Goal: Communication & Community: Share content

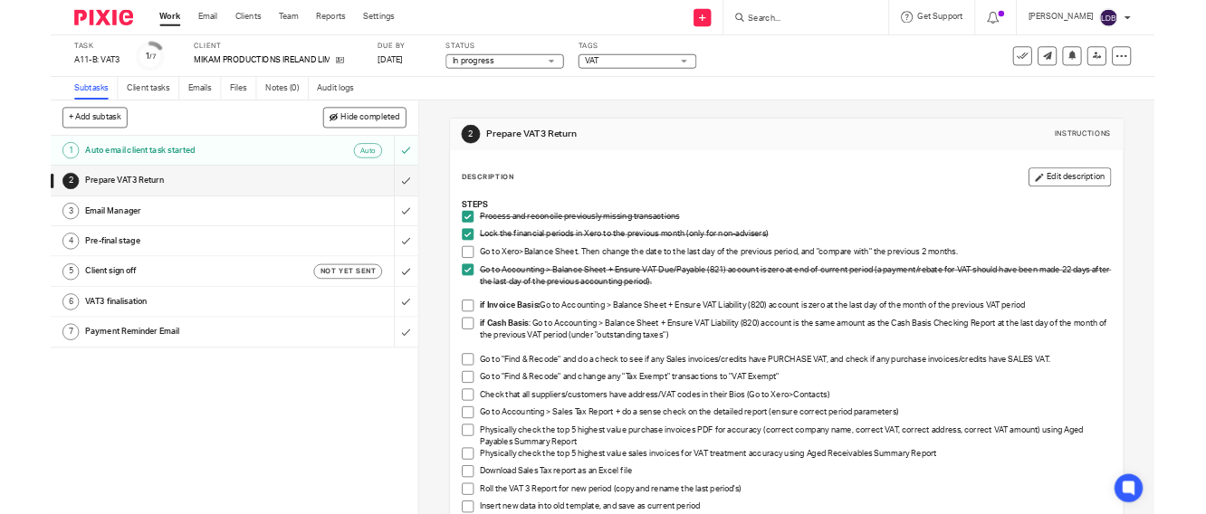
scroll to position [201, 0]
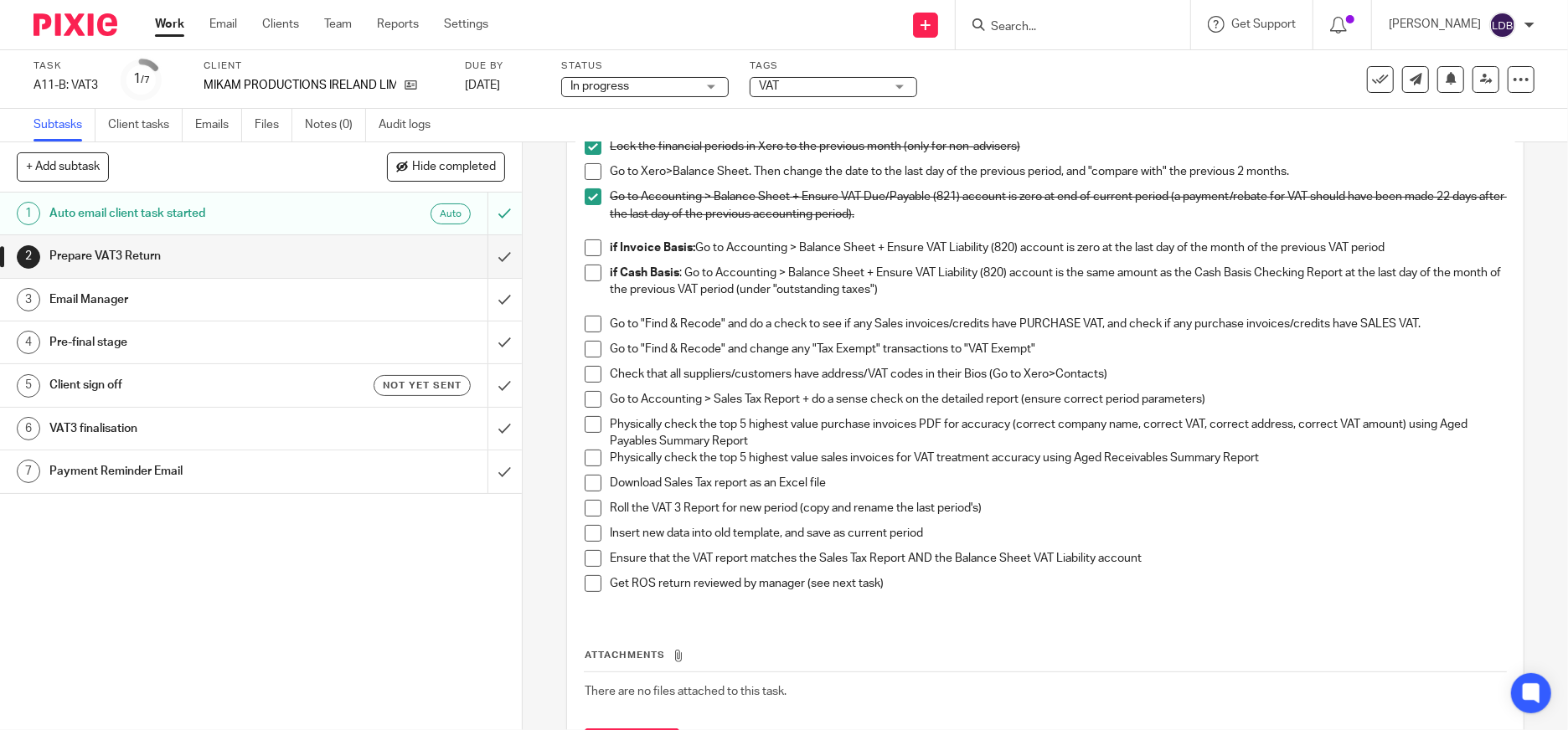
click at [1388, 245] on p "if Invoice Basis: Go to Accounting > Balance Sheet + Ensure VAT Liability (820)…" at bounding box center [1057, 248] width 896 height 17
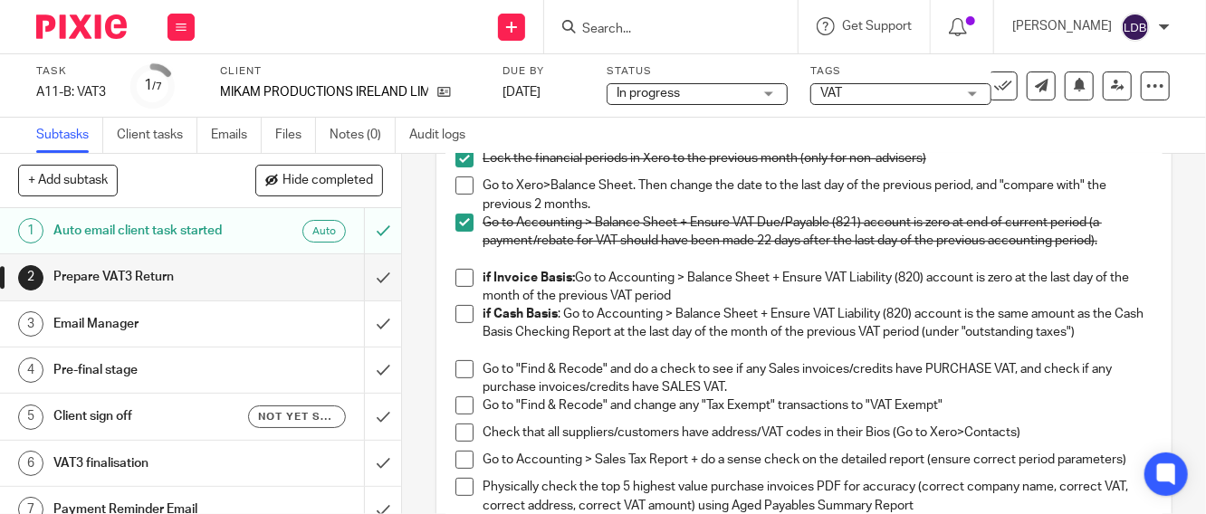
click at [455, 182] on span at bounding box center [464, 186] width 18 height 18
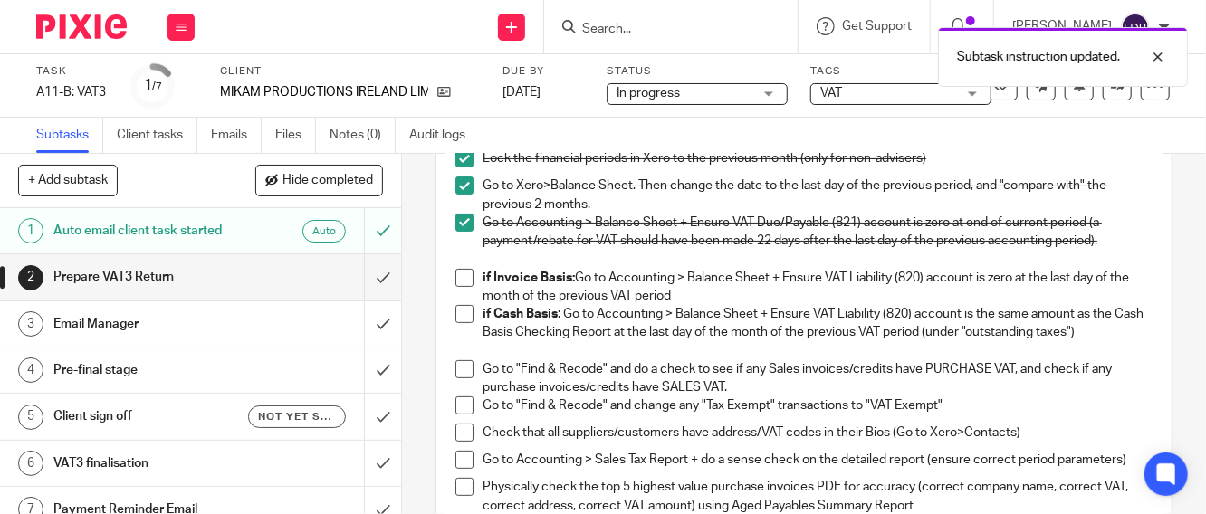
click at [455, 313] on span at bounding box center [464, 314] width 18 height 18
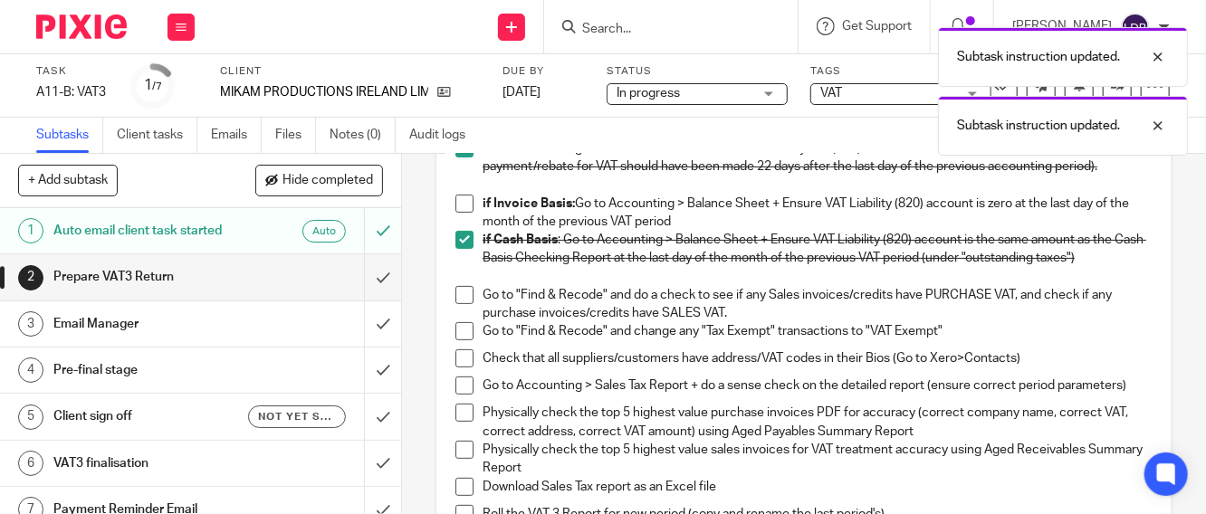
scroll to position [335, 0]
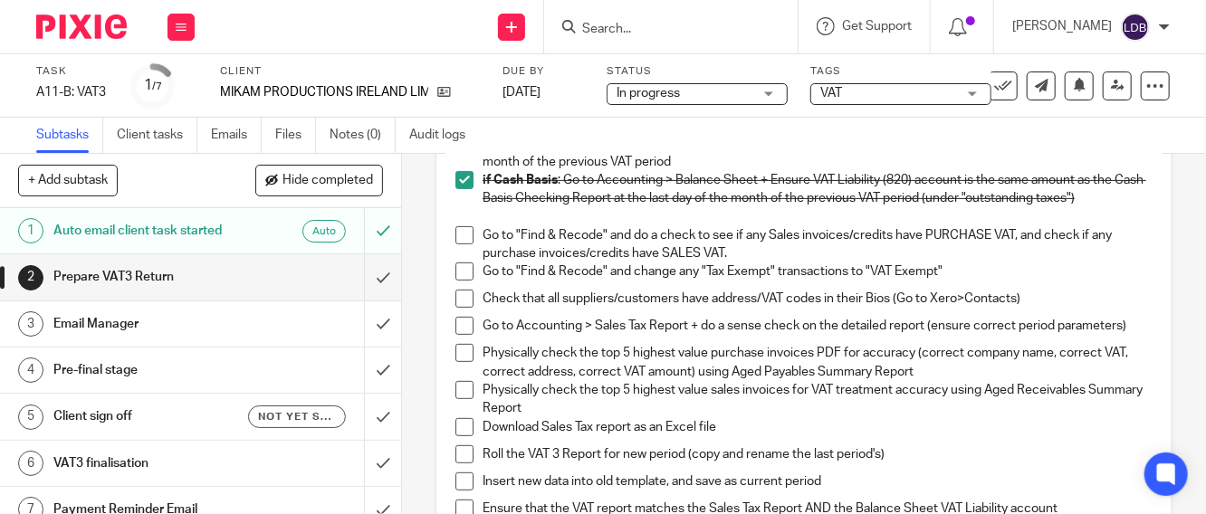
click at [458, 233] on span at bounding box center [464, 235] width 18 height 18
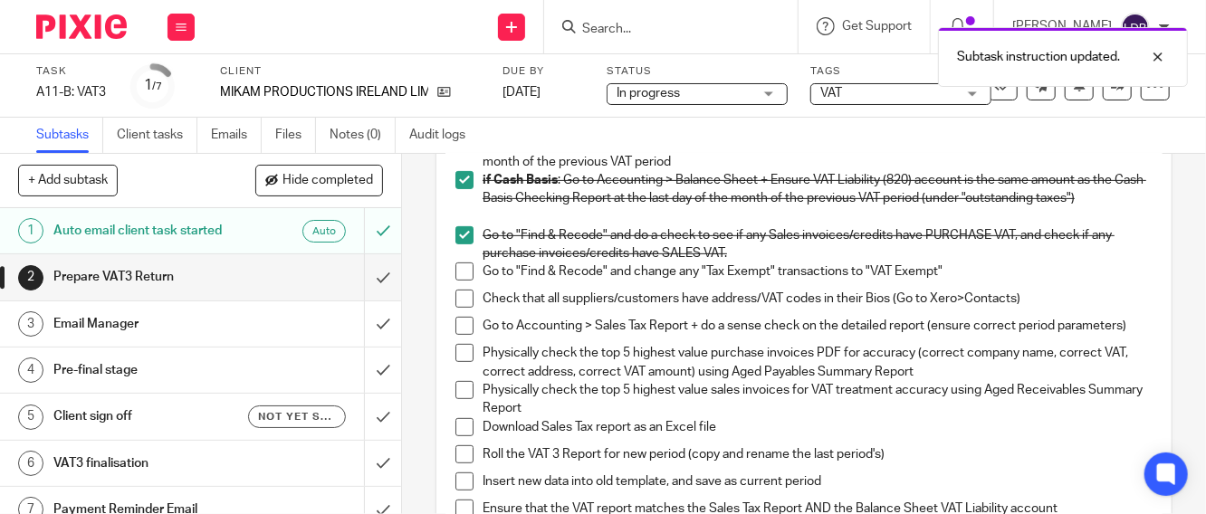
click at [464, 270] on span at bounding box center [464, 272] width 18 height 18
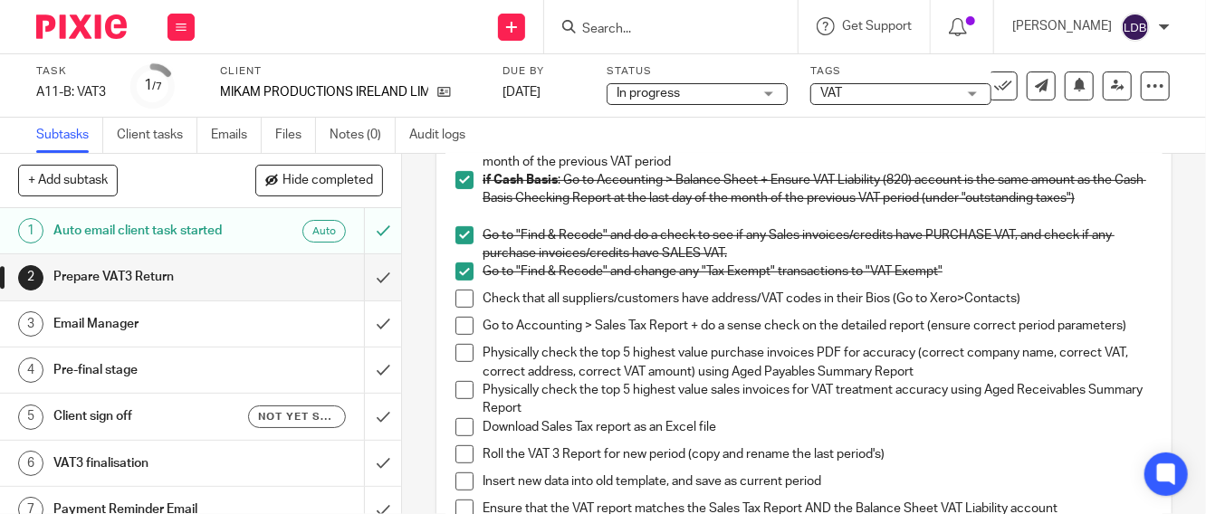
click at [461, 277] on span at bounding box center [464, 272] width 18 height 18
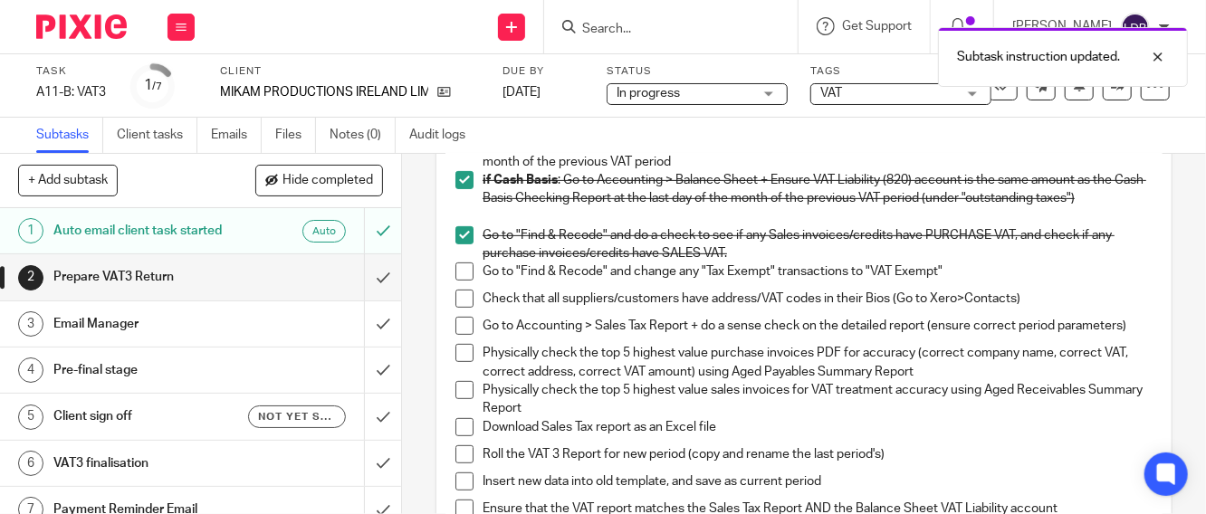
click at [463, 236] on span at bounding box center [464, 235] width 18 height 18
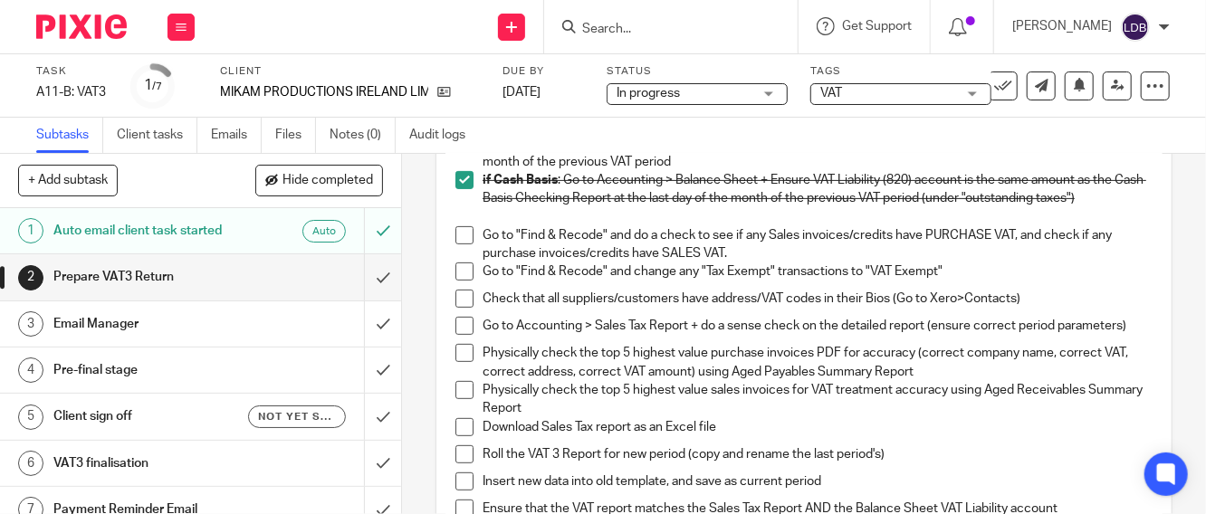
click at [455, 235] on span at bounding box center [464, 235] width 18 height 18
click at [954, 270] on p "Go to "Find & Recode" and change any "Tax Exempt" transactions to "VAT Exempt"" at bounding box center [818, 272] width 670 height 18
click at [938, 269] on p "Go to "Find & Recode" and change any "Tax Exempt" transactions to "VAT Exempt"" at bounding box center [818, 272] width 670 height 18
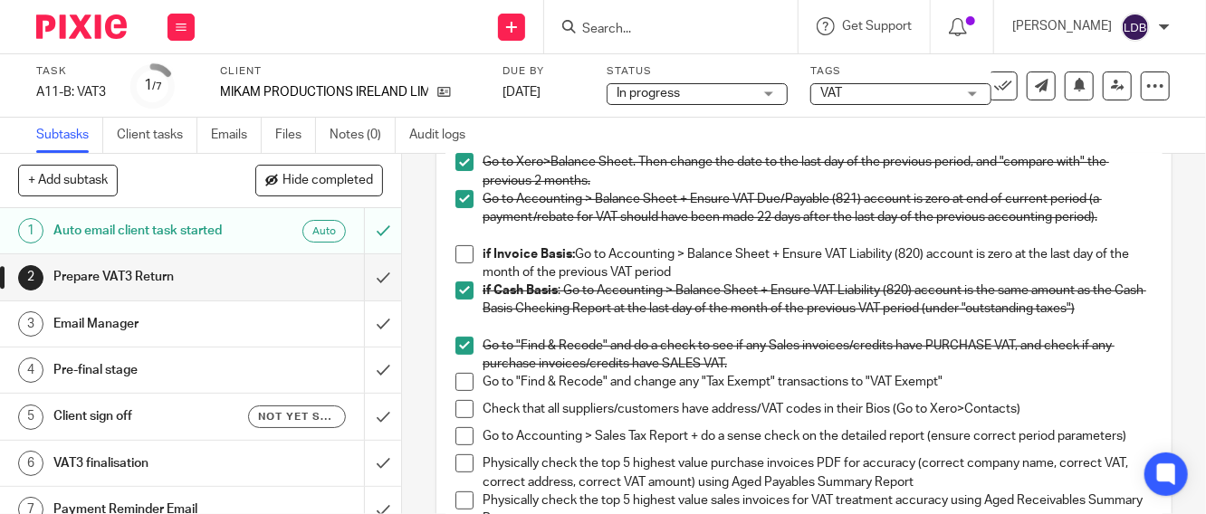
scroll to position [67, 0]
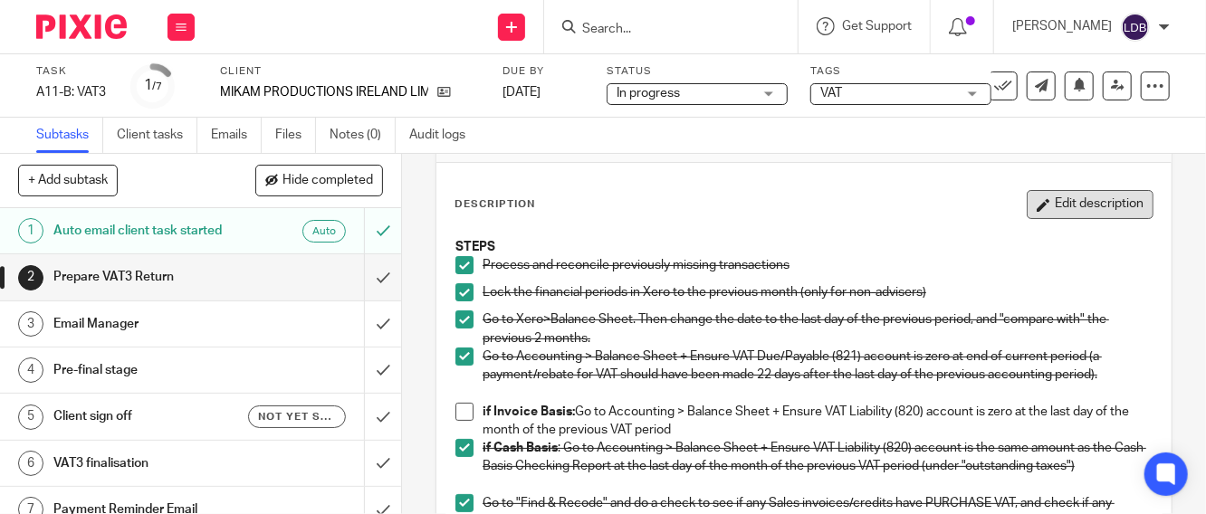
click at [1077, 204] on button "Edit description" at bounding box center [1090, 204] width 127 height 29
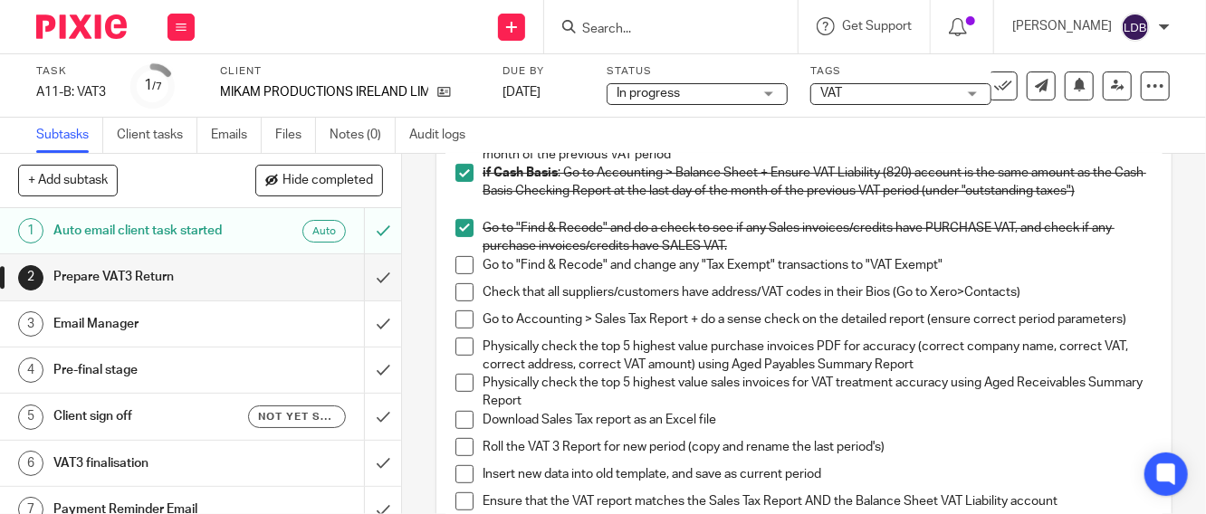
scroll to position [335, 0]
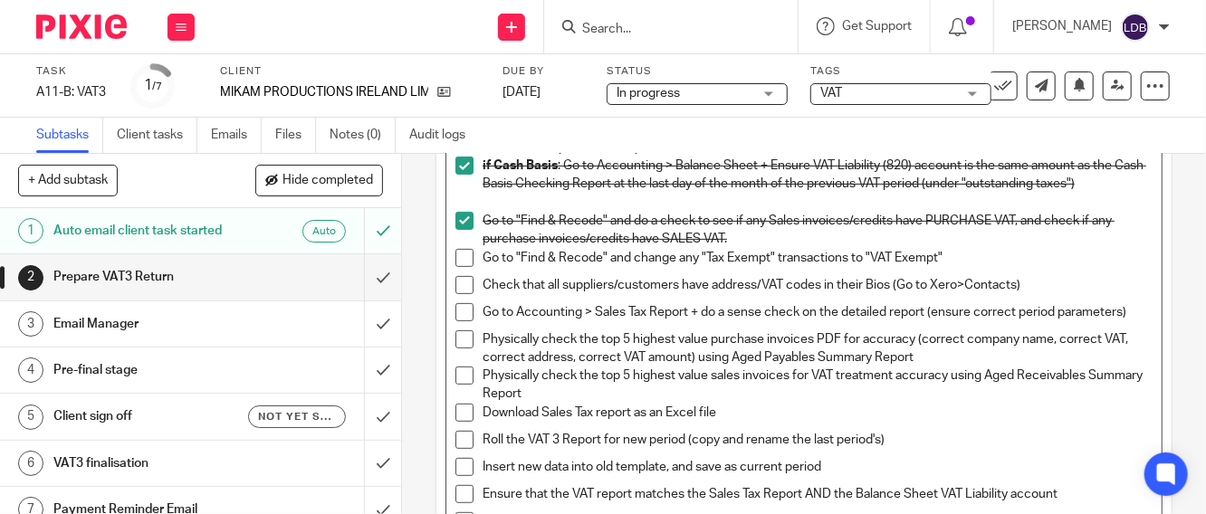
click at [946, 249] on p "Go to "Find & Recode" and change any "Tax Exempt" transactions to "VAT Exempt"" at bounding box center [818, 258] width 670 height 18
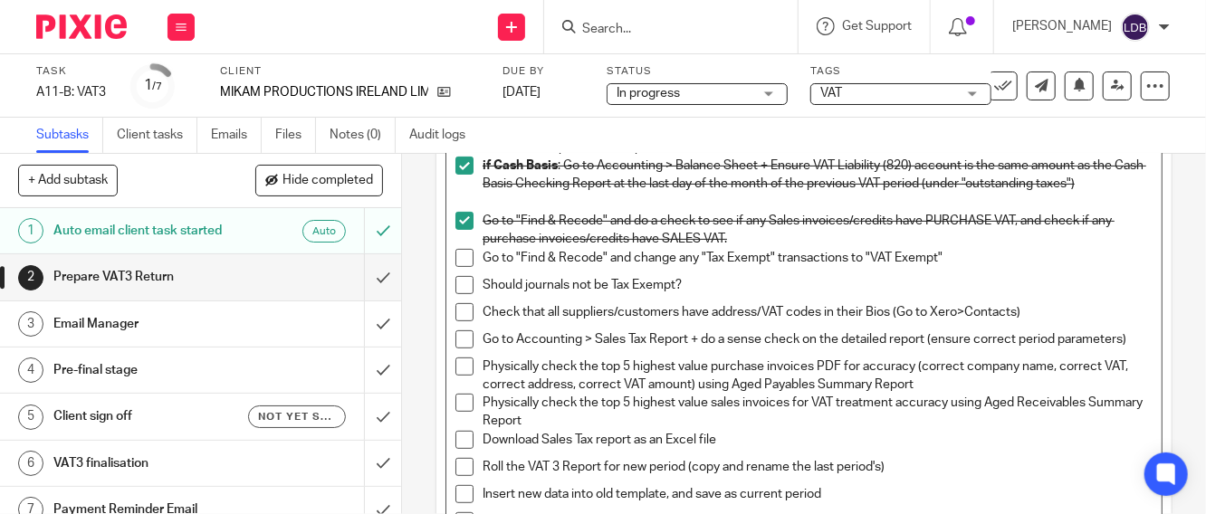
click at [474, 287] on body "Work Email Clients Team Reports Settings Work Email Clients Team Reports Settin…" at bounding box center [603, 257] width 1206 height 514
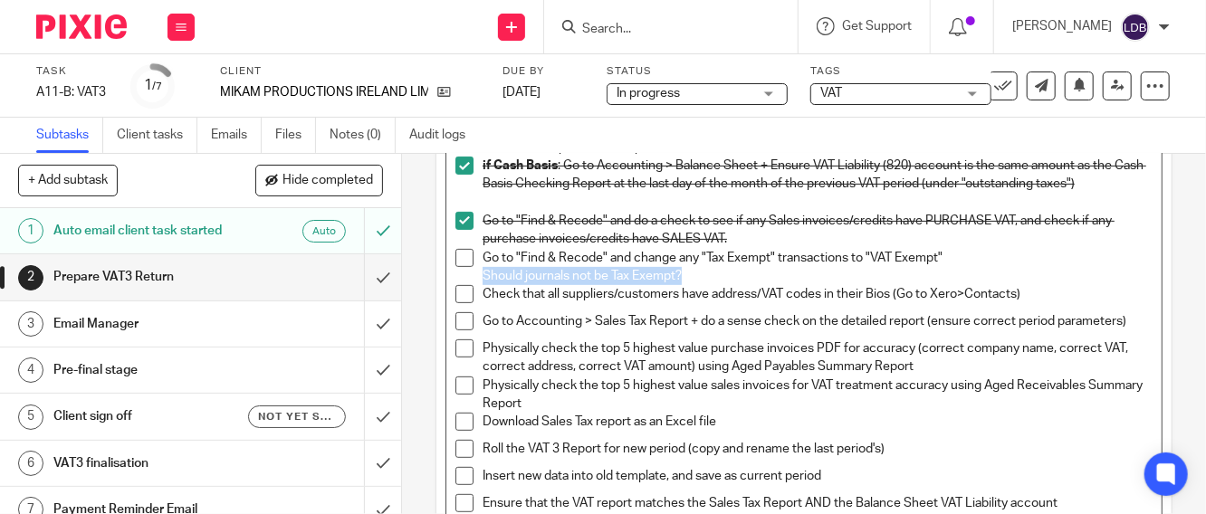
drag, startPoint x: 664, startPoint y: 273, endPoint x: 471, endPoint y: 269, distance: 193.8
click at [471, 269] on li "Go to "Find & Recode" and change any "Tax Exempt" transactions to "VAT Exempt" …" at bounding box center [803, 267] width 697 height 37
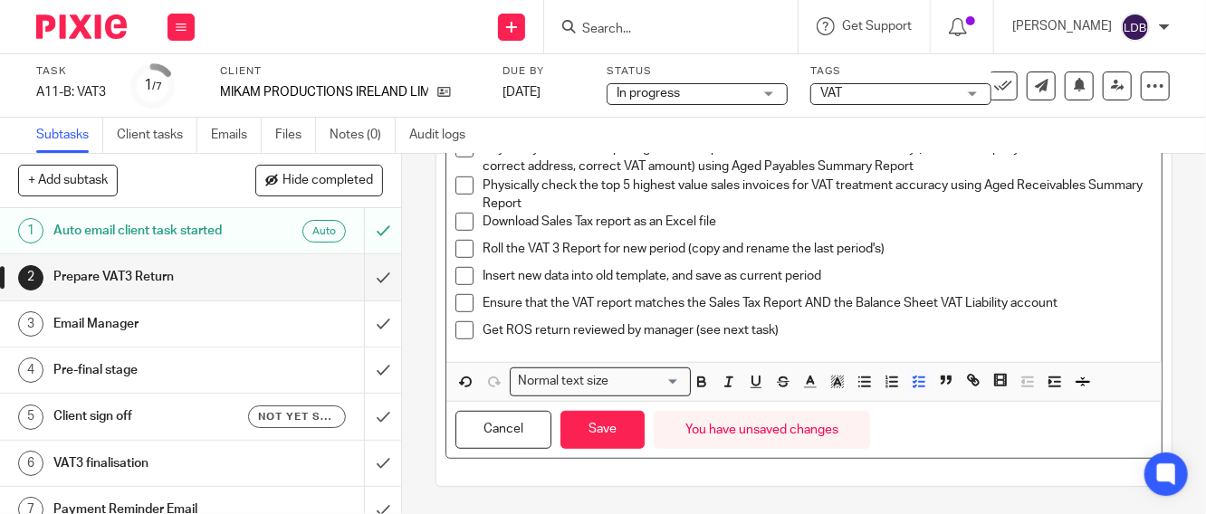
scroll to position [543, 0]
click at [802, 379] on icon "button" at bounding box center [810, 382] width 16 height 16
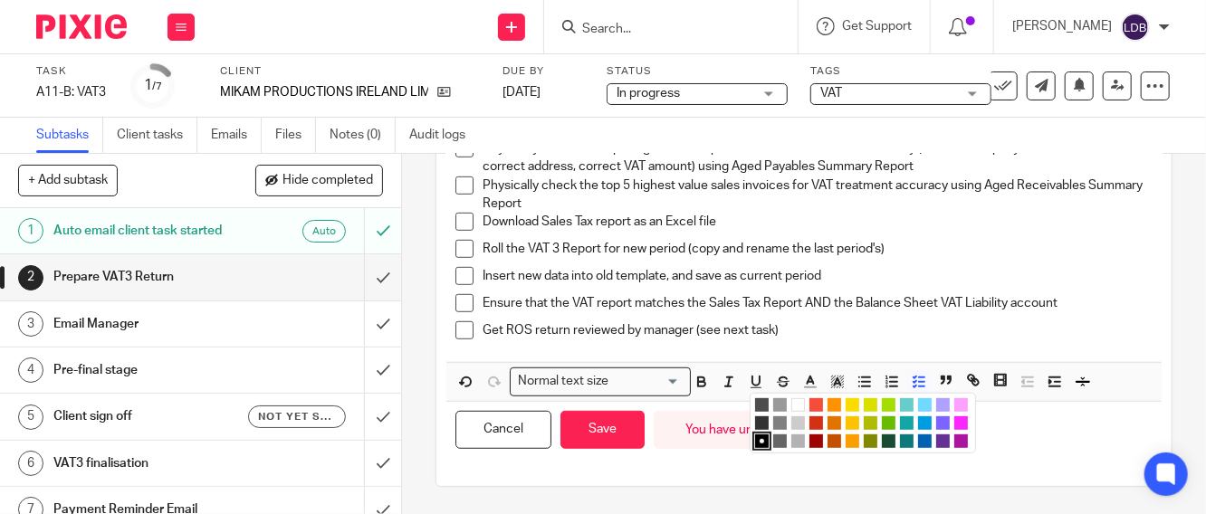
click at [809, 403] on li "color:#F44E3B" at bounding box center [816, 405] width 14 height 14
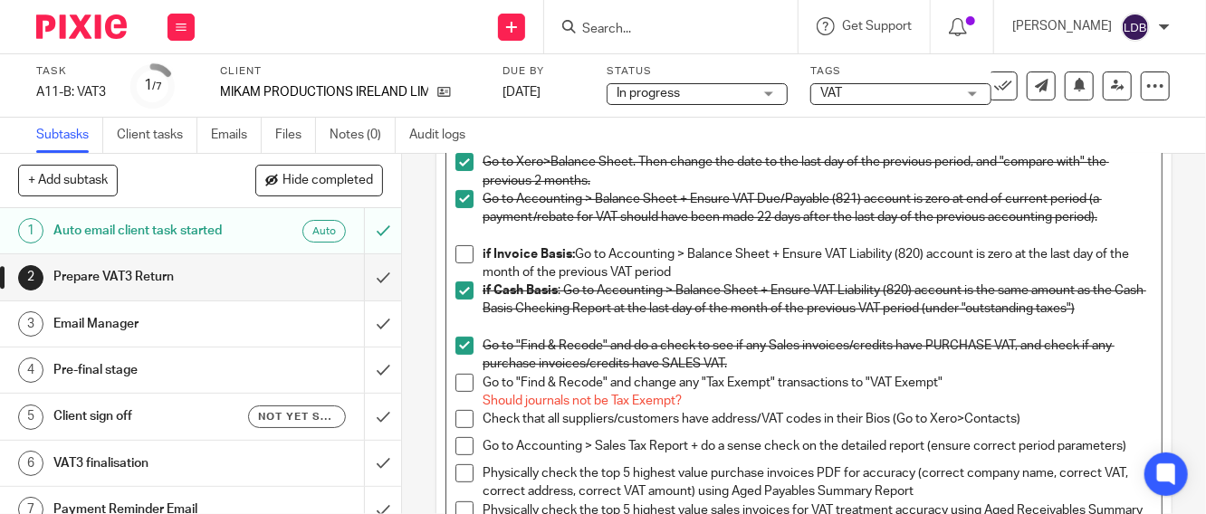
scroll to position [208, 0]
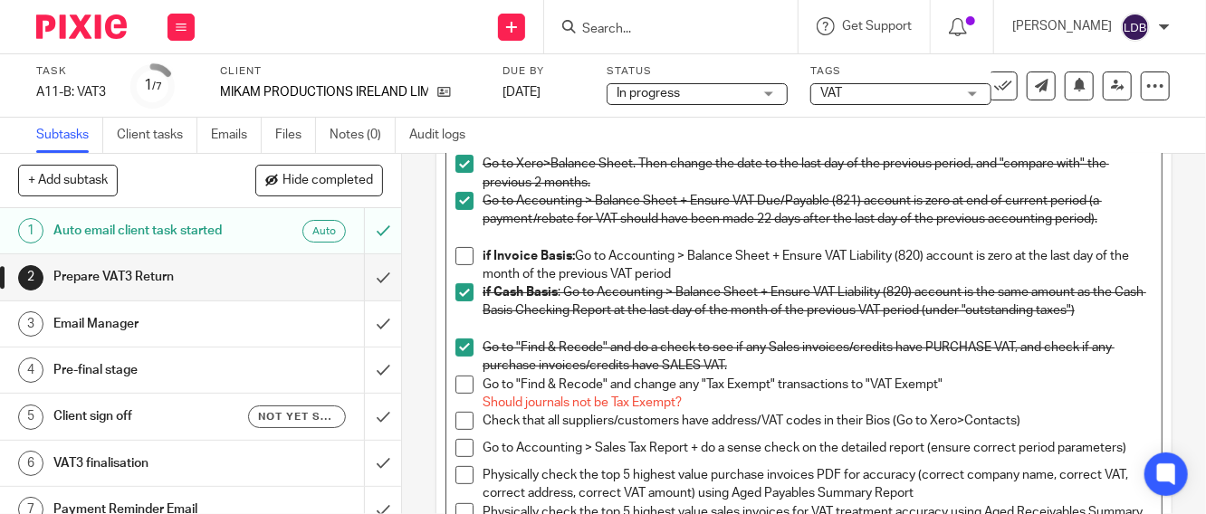
click at [779, 394] on p "Should journals not be Tax Exempt?" at bounding box center [818, 403] width 670 height 18
click at [725, 403] on p "Should journals not be Tax Exempt?" at bounding box center [818, 403] width 670 height 18
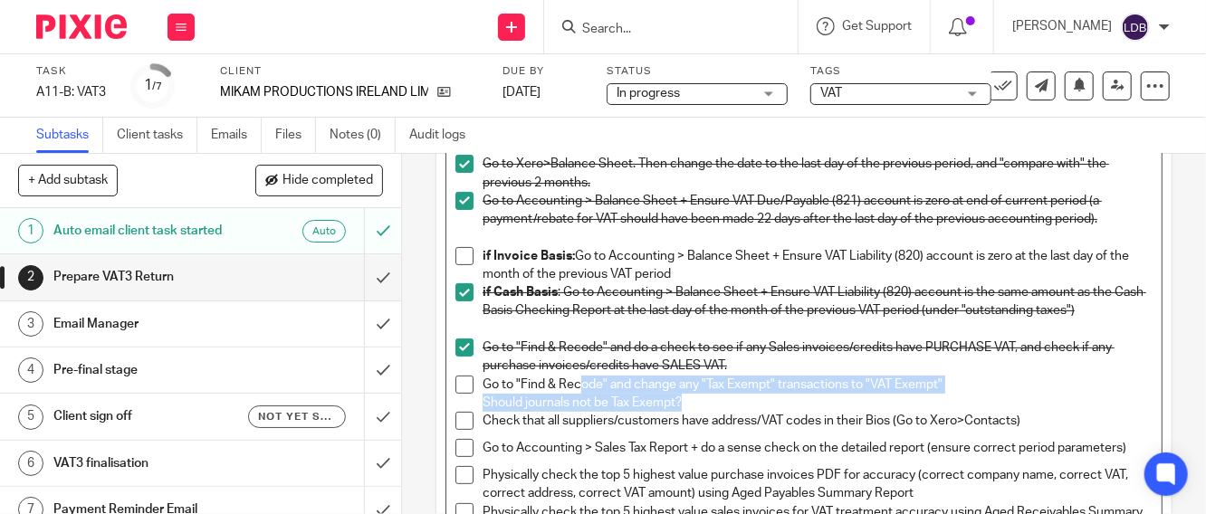
drag, startPoint x: 702, startPoint y: 403, endPoint x: 575, endPoint y: 379, distance: 129.8
click at [575, 379] on div "Go to "Find & Recode" and change any "Tax Exempt" transactions to "VAT Exempt" …" at bounding box center [818, 394] width 670 height 37
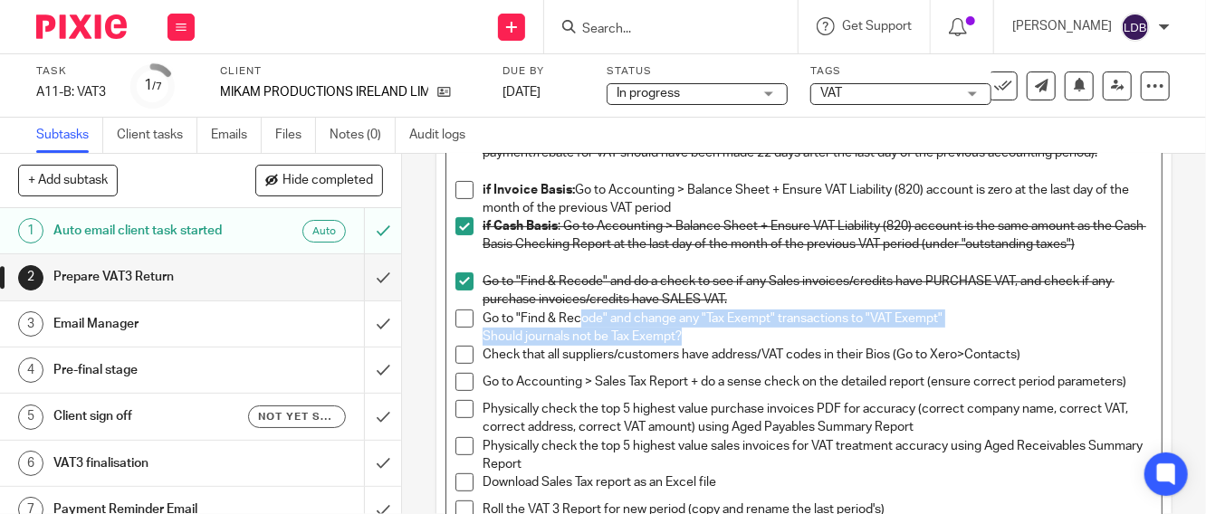
scroll to position [342, 0]
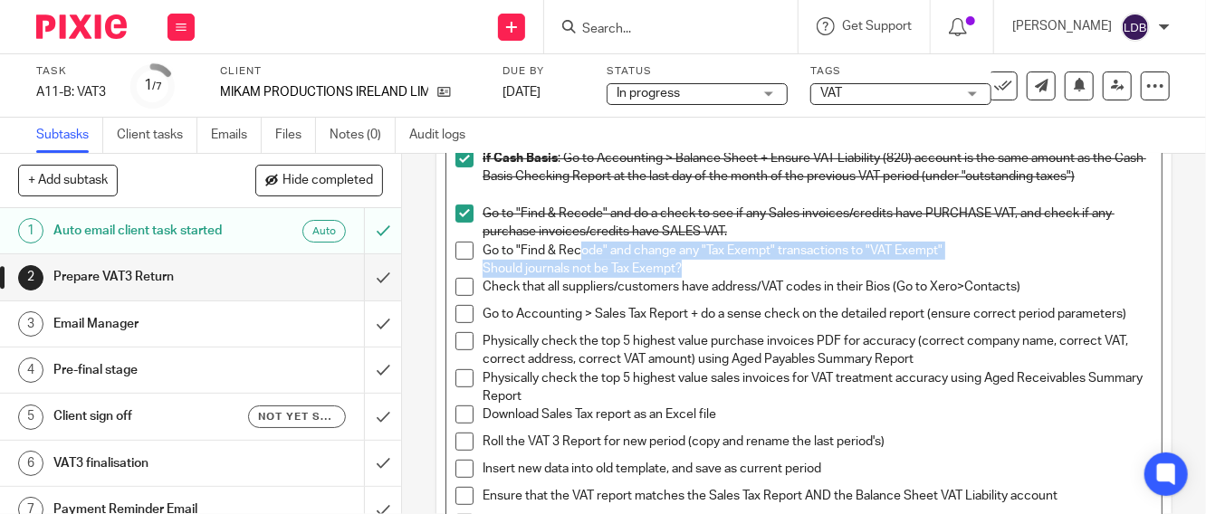
click at [684, 271] on p "Should journals not be Tax Exempt?" at bounding box center [818, 269] width 670 height 18
click at [711, 266] on p "Should journals not be Tax Exempt?" at bounding box center [818, 269] width 670 height 18
click at [499, 263] on span "Should journals not be Tax Exempt?" at bounding box center [582, 269] width 199 height 13
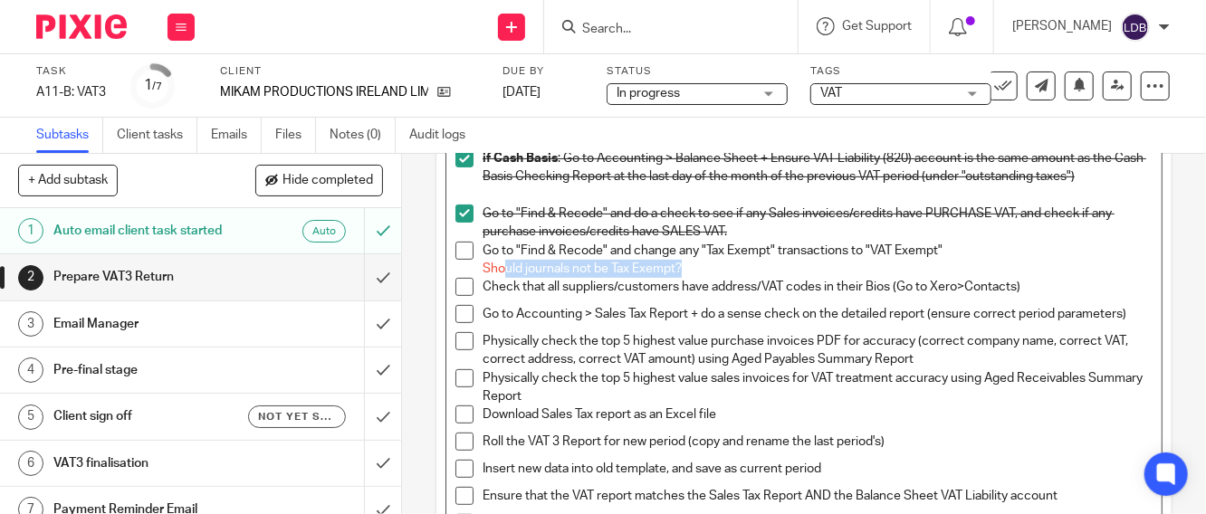
click at [496, 260] on p "Should journals not be Tax Exempt?" at bounding box center [818, 269] width 670 height 18
drag, startPoint x: 702, startPoint y: 270, endPoint x: 615, endPoint y: 277, distance: 87.2
click at [702, 270] on p "Should journals not be Tax Exempt?" at bounding box center [818, 269] width 670 height 18
drag, startPoint x: 631, startPoint y: 277, endPoint x: 513, endPoint y: 263, distance: 118.5
click at [513, 263] on ul "Process and reconcile previously missing transactions Lock the financial period…" at bounding box center [803, 254] width 697 height 575
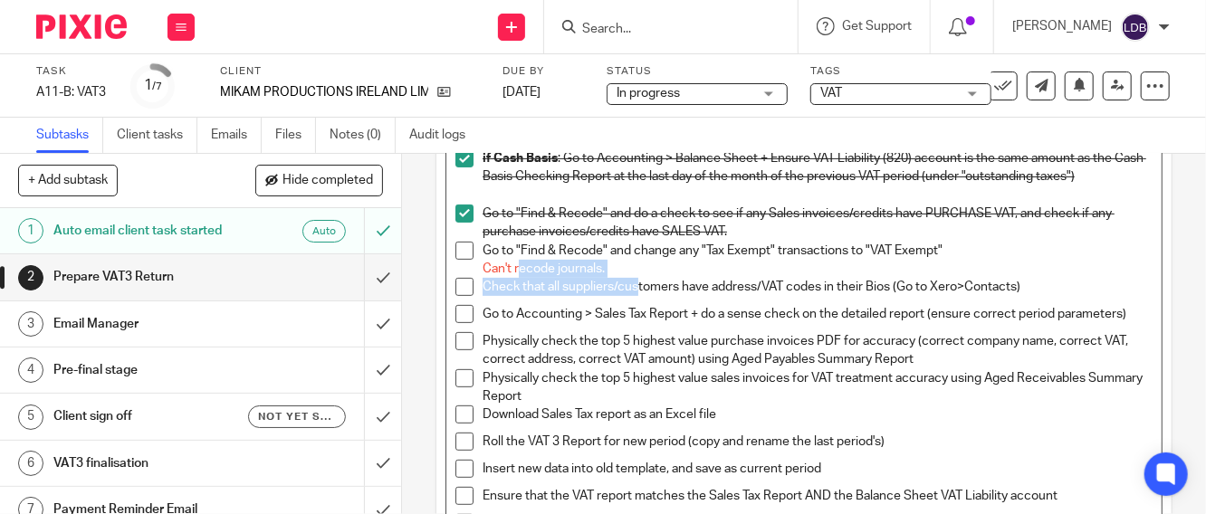
click at [459, 250] on span at bounding box center [464, 251] width 18 height 18
click at [1027, 282] on p "Check that all suppliers/customers have address/VAT codes in their Bios (Go to …" at bounding box center [818, 287] width 670 height 18
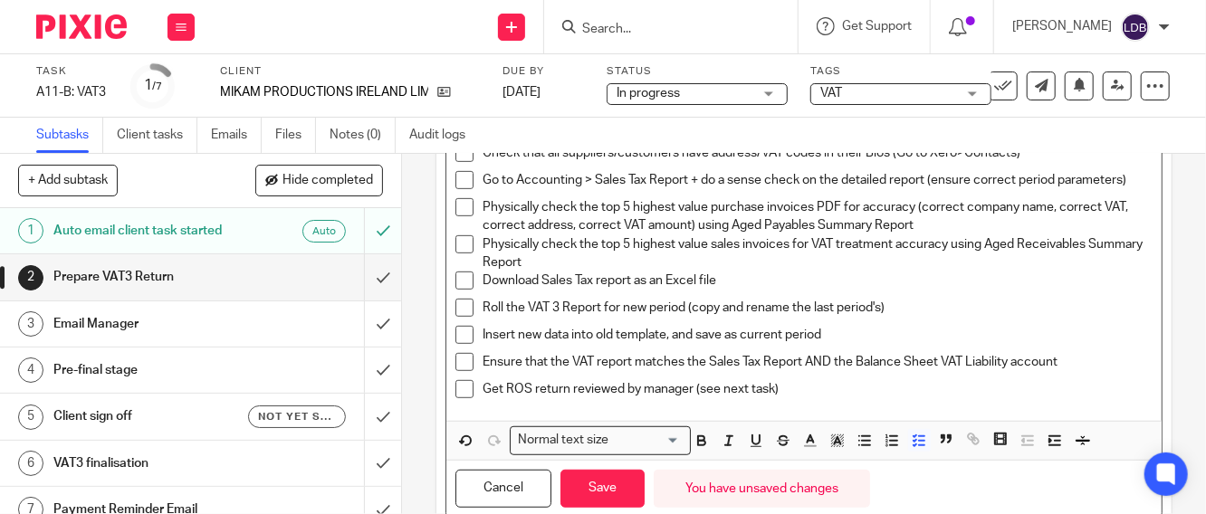
scroll to position [409, 0]
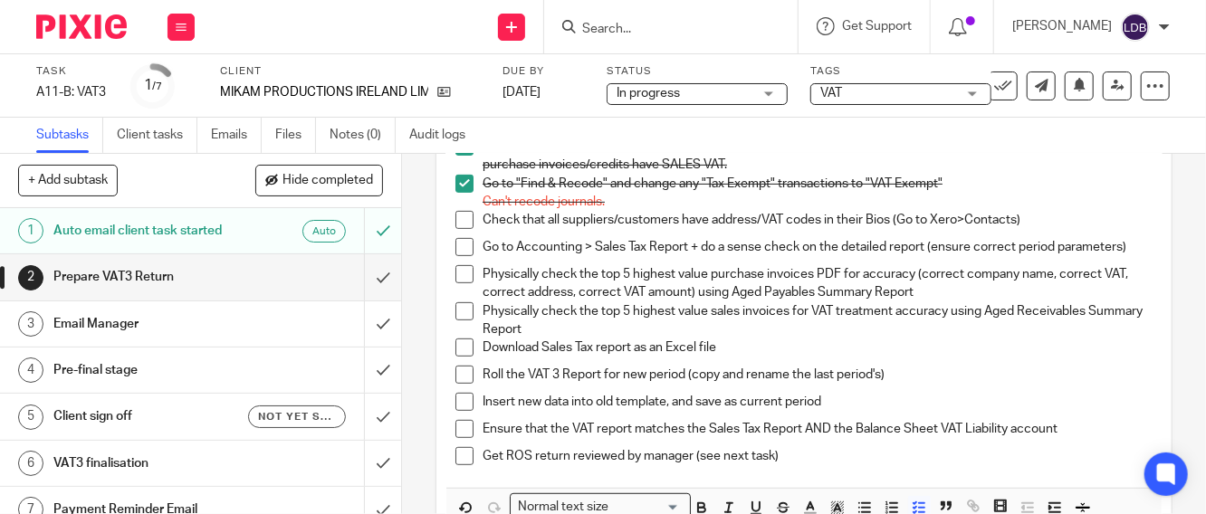
click at [460, 245] on span at bounding box center [464, 247] width 18 height 18
click at [459, 283] on span at bounding box center [464, 274] width 18 height 18
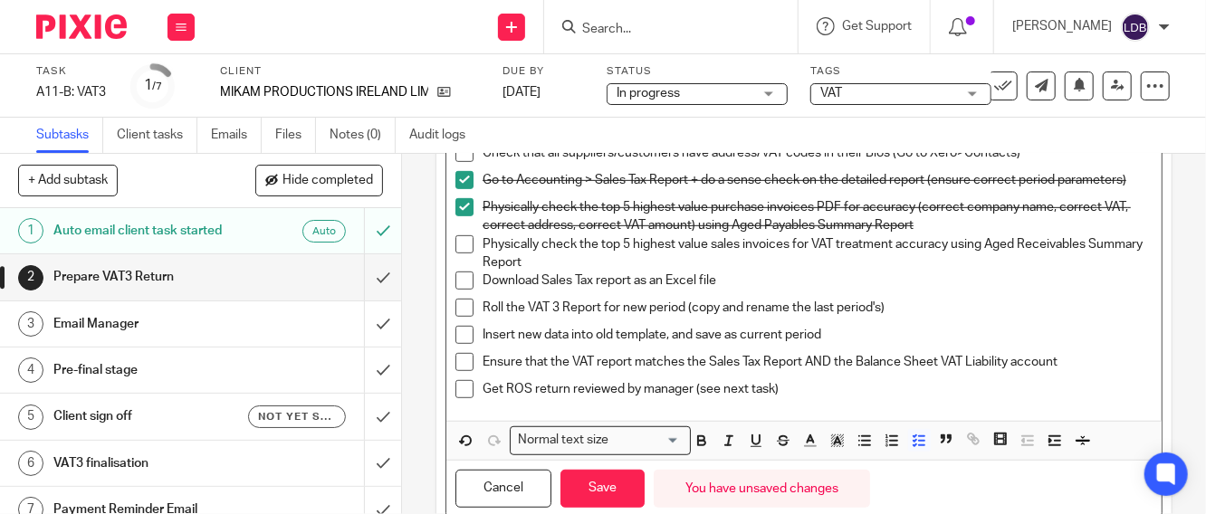
click at [577, 272] on p "Physically check the top 5 highest value sales invoices for VAT treatment accur…" at bounding box center [818, 253] width 670 height 37
click at [466, 249] on span at bounding box center [464, 244] width 18 height 18
click at [944, 234] on p "Physically check the top 5 highest value purchase invoices PDF for accuracy (co…" at bounding box center [818, 216] width 670 height 37
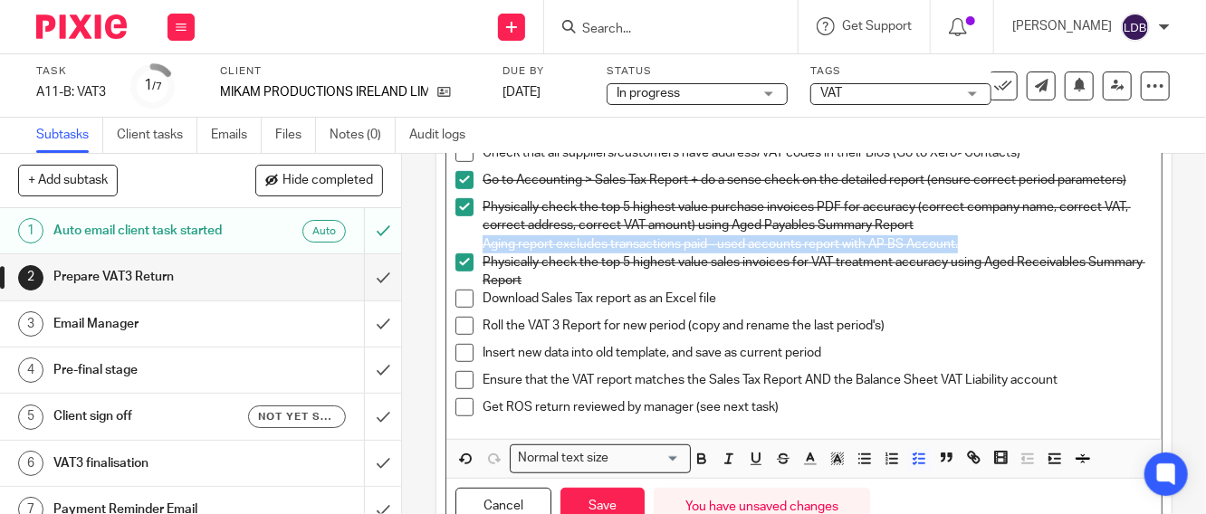
drag, startPoint x: 965, startPoint y: 252, endPoint x: 477, endPoint y: 250, distance: 487.9
click at [483, 250] on p "Aging report excludes transactions paid - used accounts report with AP BS Accou…" at bounding box center [818, 244] width 670 height 18
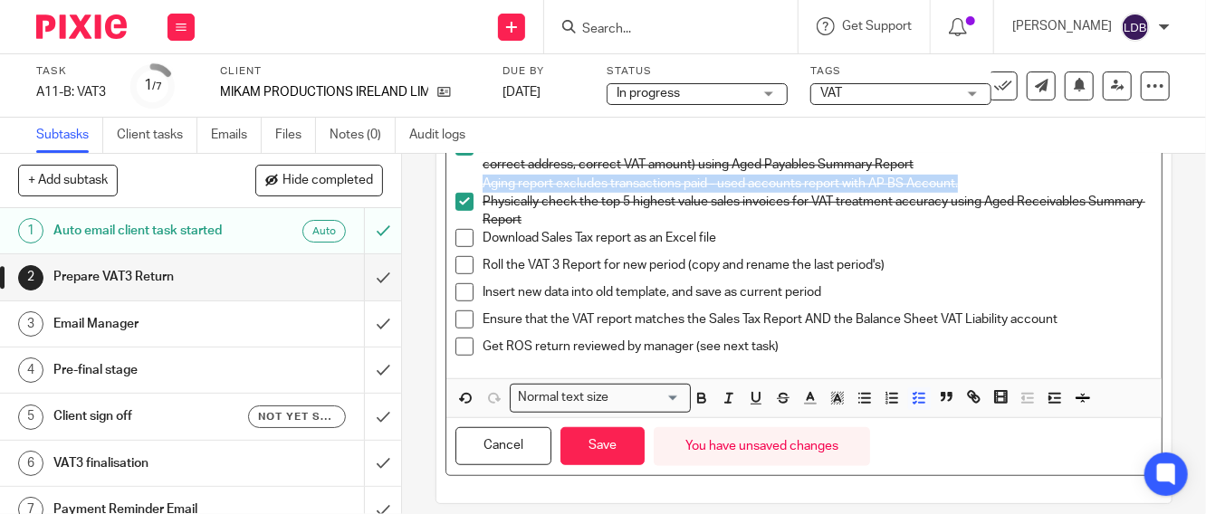
scroll to position [561, 0]
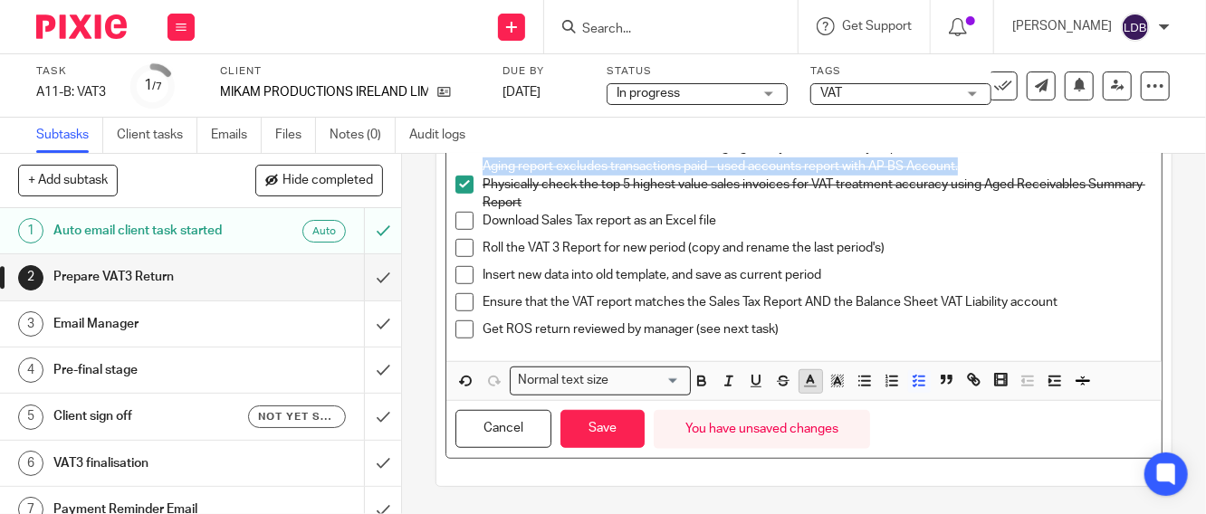
click at [802, 375] on icon "button" at bounding box center [810, 381] width 16 height 16
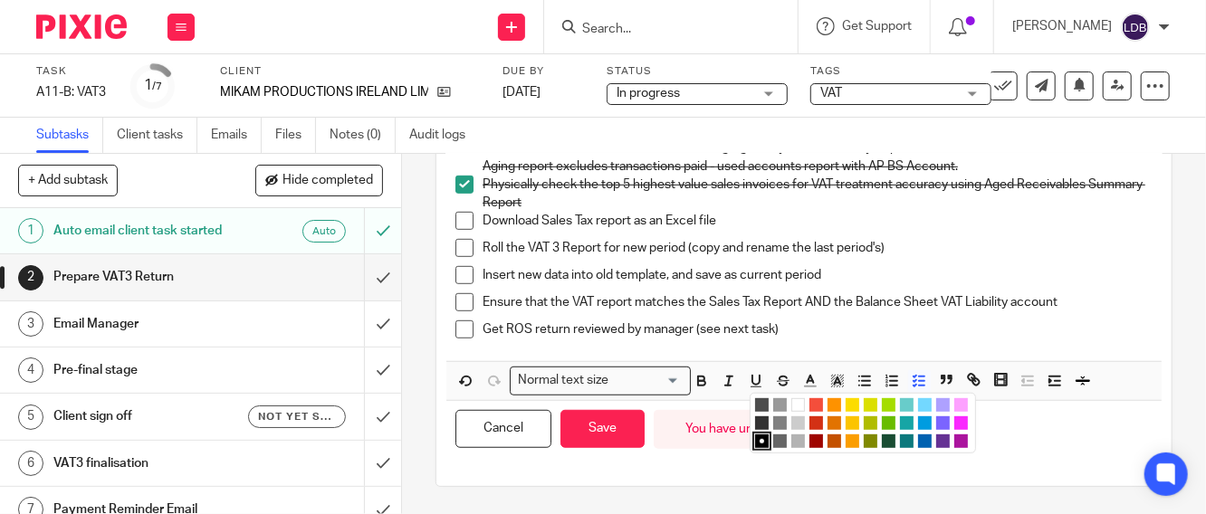
click at [832, 401] on li "color:#FE9200" at bounding box center [834, 405] width 14 height 14
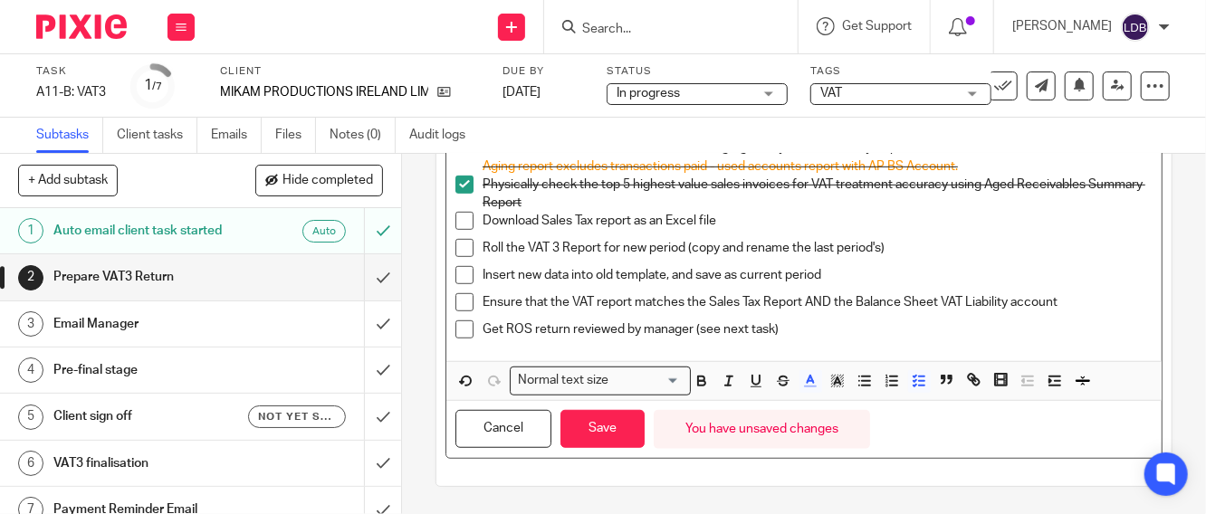
click at [612, 205] on p "Physically check the top 5 highest value sales invoices for VAT treatment accur…" at bounding box center [818, 194] width 670 height 37
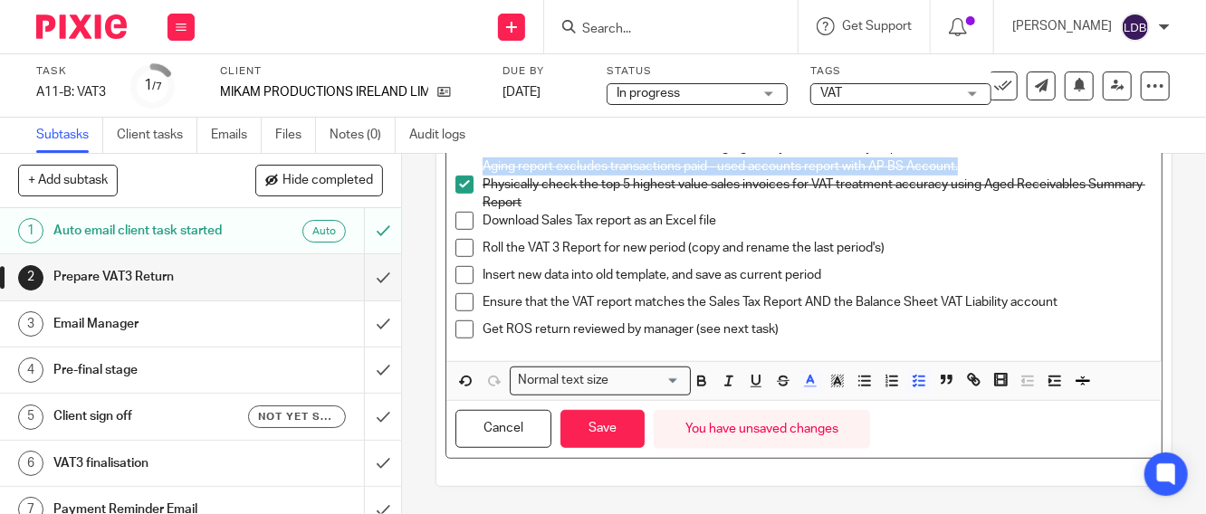
drag, startPoint x: 972, startPoint y: 163, endPoint x: 465, endPoint y: 183, distance: 507.3
click at [466, 176] on li "Physically check the top 5 highest value purchase invoices PDF for accuracy (co…" at bounding box center [803, 147] width 697 height 55
copy span "Aging report excludes transactions paid - used accounts report with AP BS Accou…"
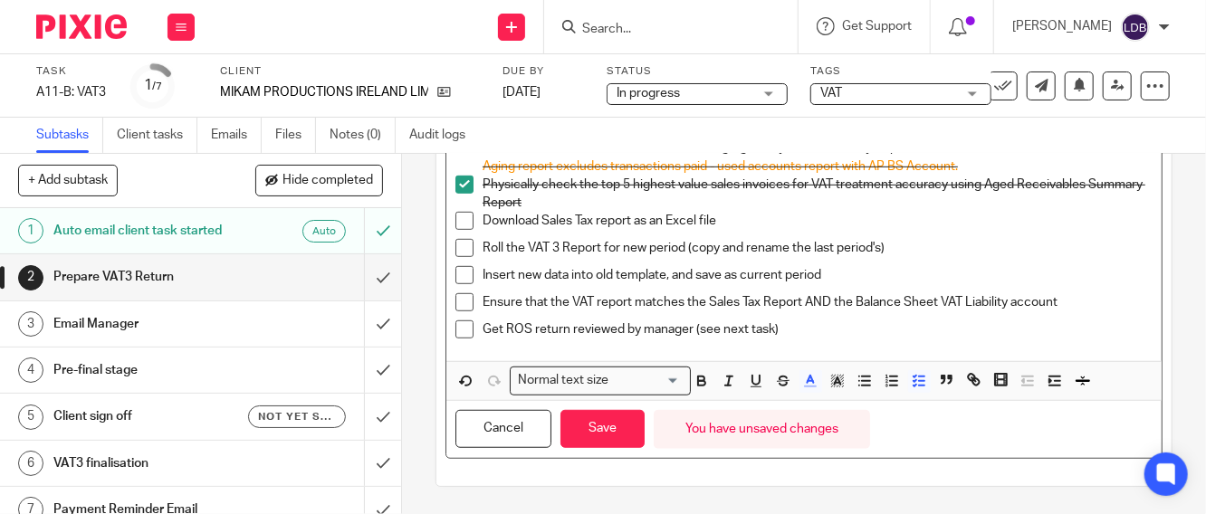
click at [615, 213] on p "Physically check the top 5 highest value sales invoices for VAT treatment accur…" at bounding box center [818, 194] width 670 height 37
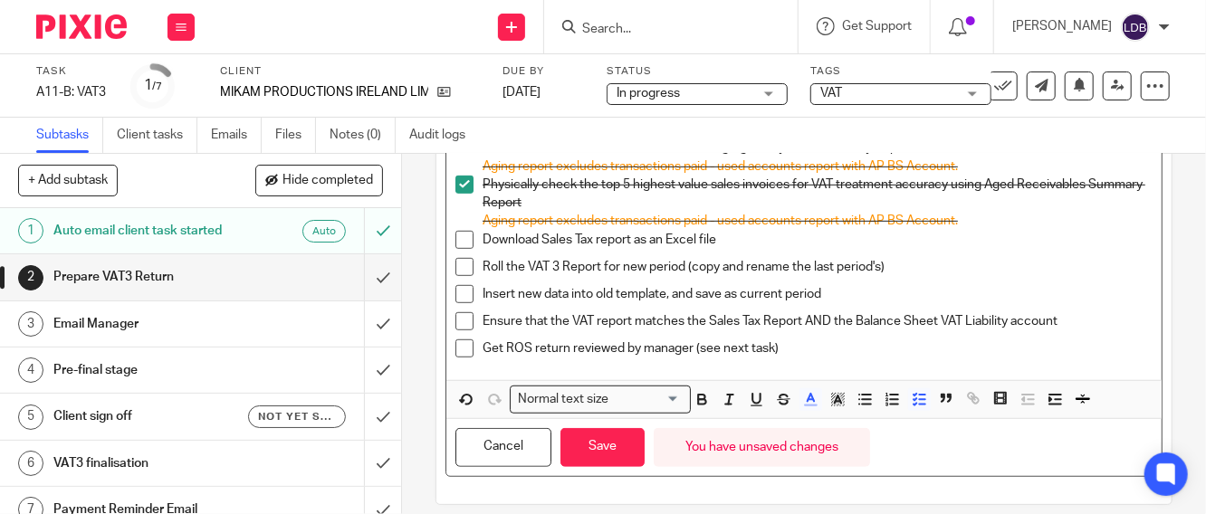
click at [511, 223] on span "Aging report excludes transactions paid - used accounts report with AP BS Accou…" at bounding box center [720, 221] width 475 height 13
click at [799, 223] on span "Aging Summary report excludes transactions paid - used accounts report with AP …" at bounding box center [749, 221] width 532 height 13
click at [889, 258] on div "Download Sales Tax report as an Excel file" at bounding box center [818, 244] width 670 height 27
click at [460, 245] on span at bounding box center [464, 240] width 18 height 18
click at [455, 276] on span at bounding box center [464, 267] width 18 height 18
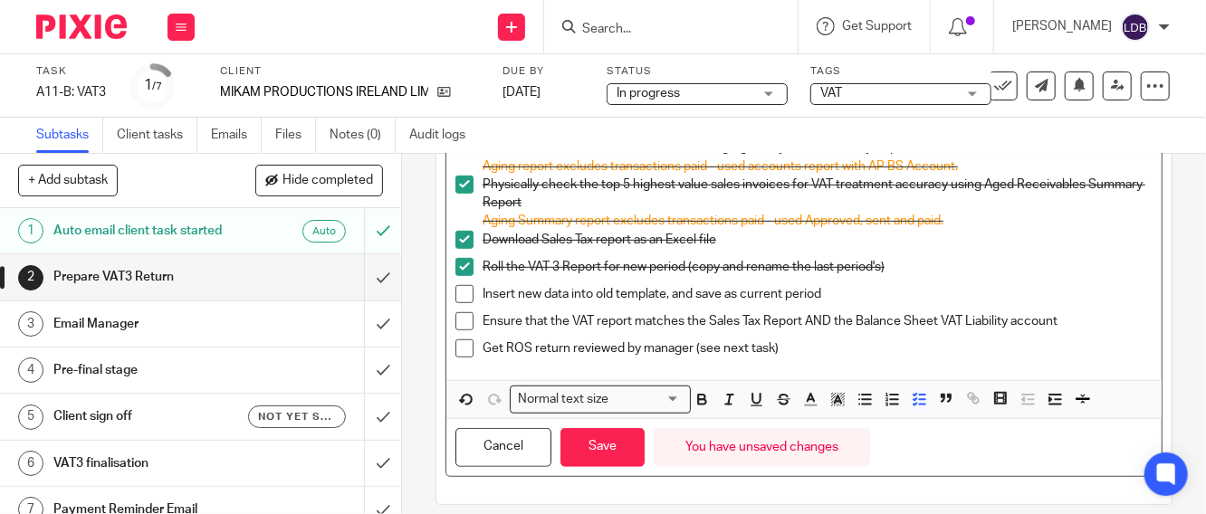
click at [461, 301] on span at bounding box center [464, 294] width 18 height 18
click at [462, 330] on span at bounding box center [464, 321] width 18 height 18
click at [455, 358] on span at bounding box center [464, 348] width 18 height 18
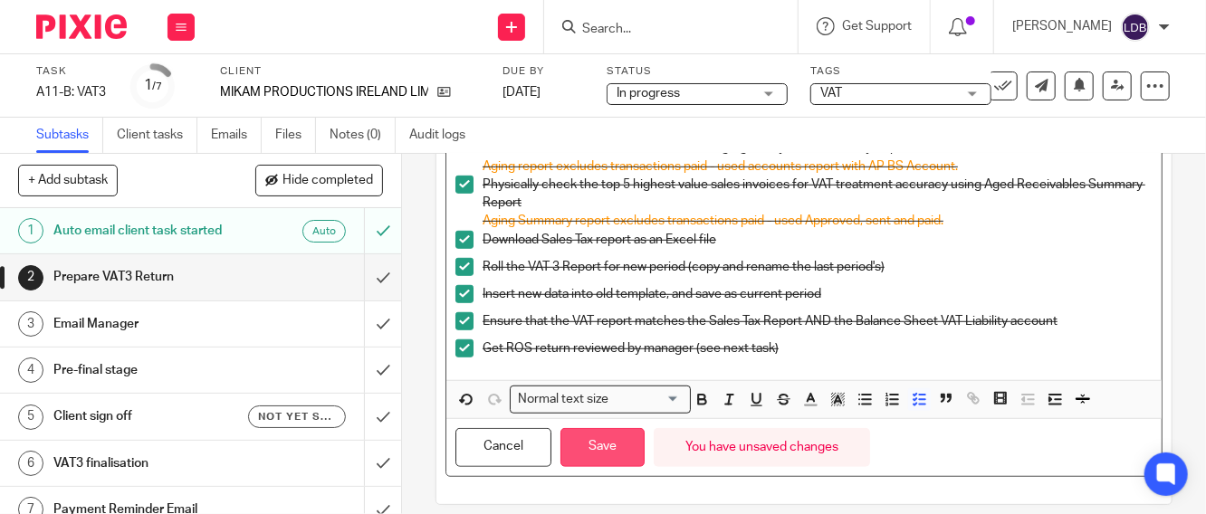
click at [588, 454] on button "Save" at bounding box center [602, 447] width 84 height 39
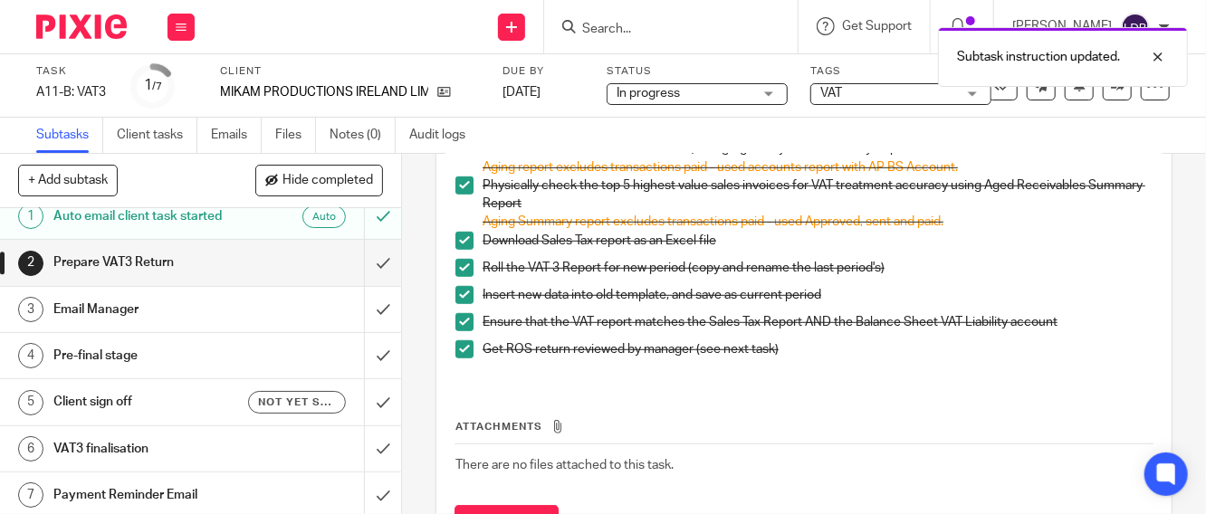
scroll to position [19, 0]
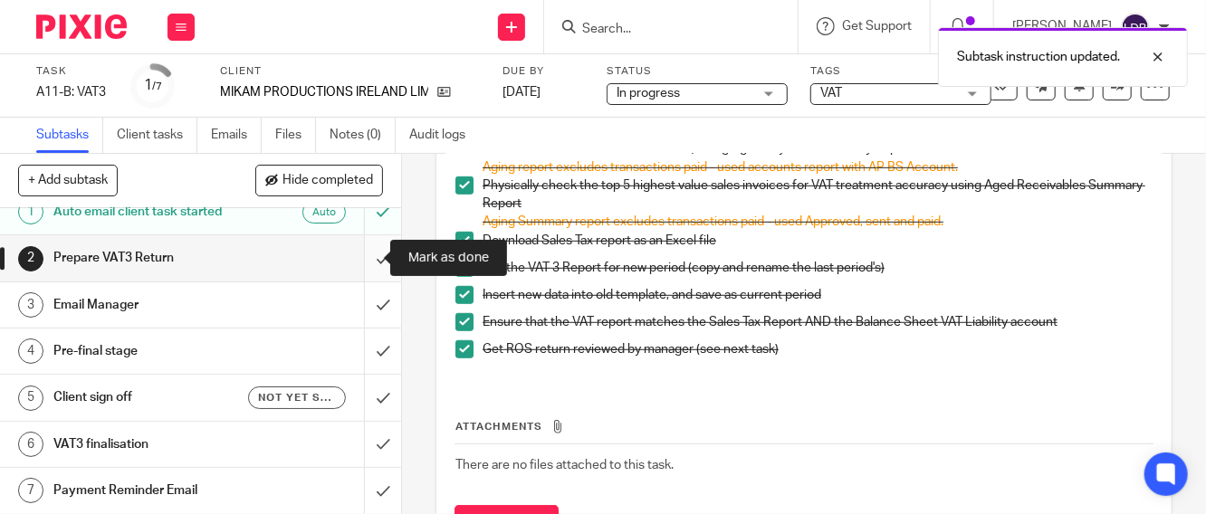
click at [368, 261] on input "submit" at bounding box center [200, 257] width 401 height 45
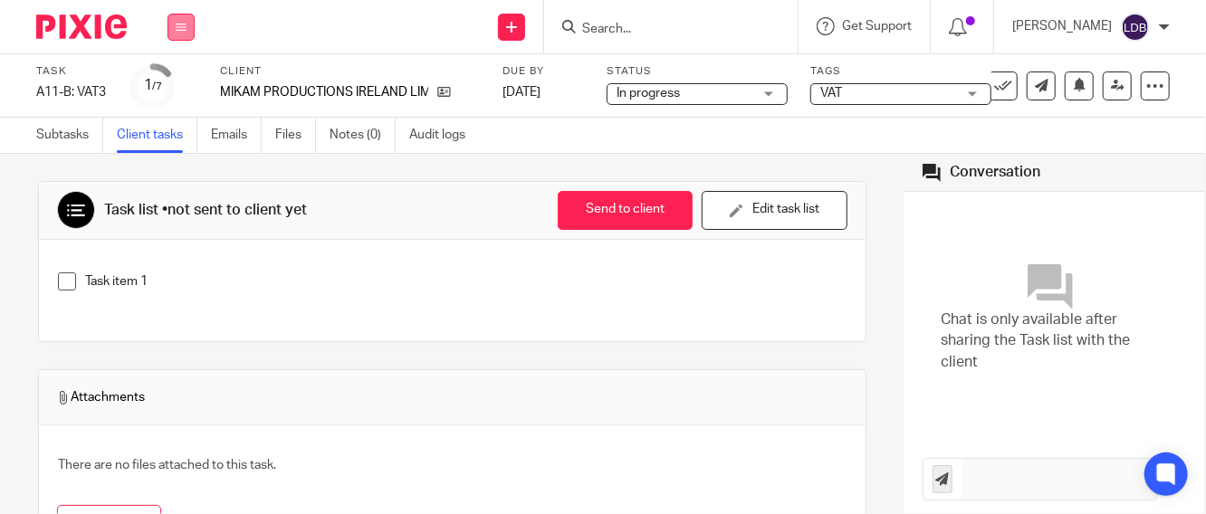
click at [180, 30] on icon at bounding box center [181, 27] width 11 height 11
click at [184, 138] on link "Clients" at bounding box center [177, 137] width 40 height 13
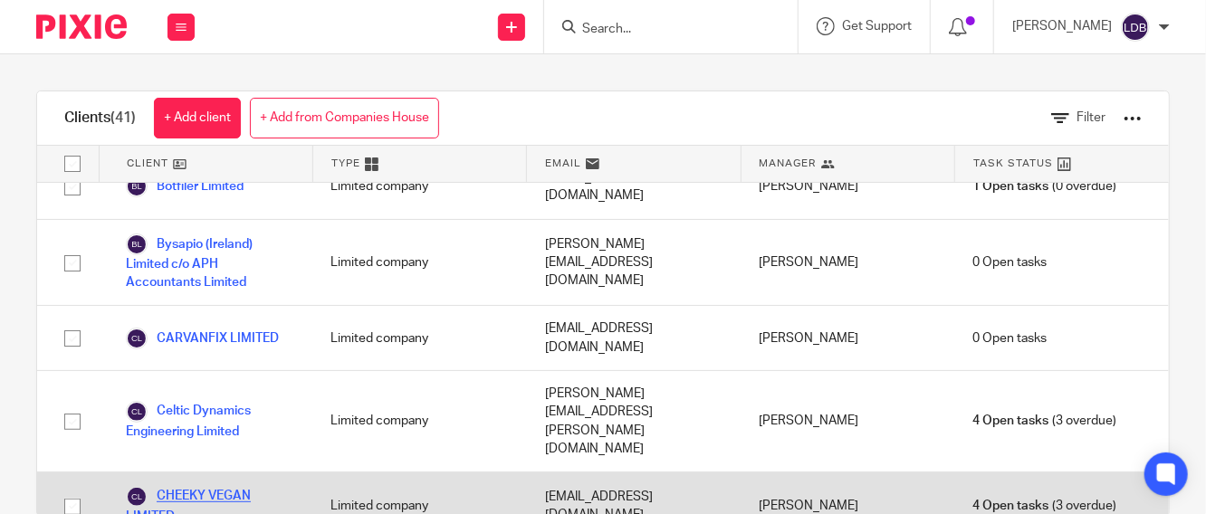
scroll to position [201, 0]
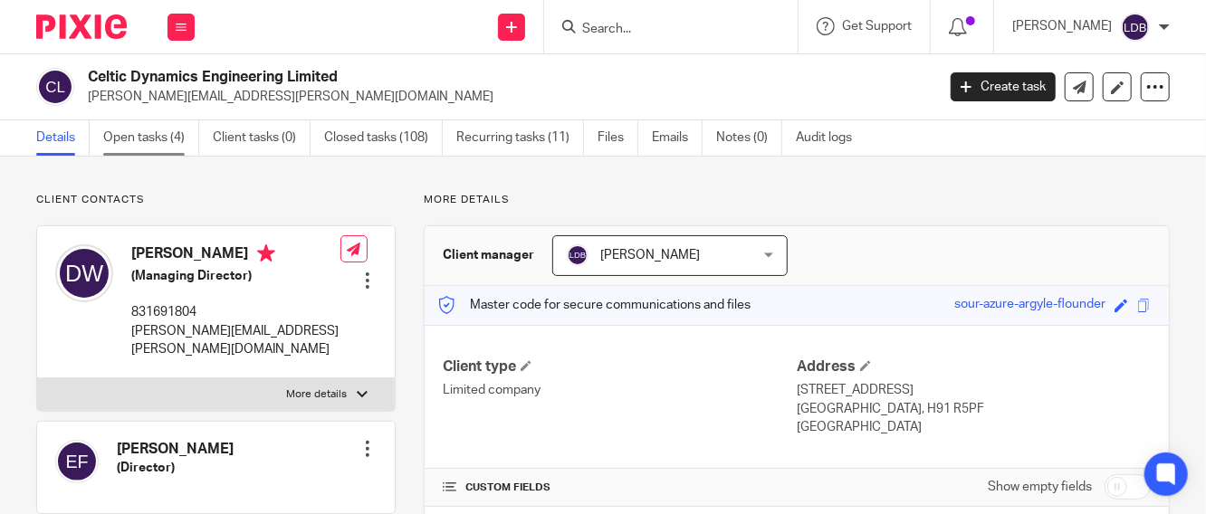
click at [164, 135] on link "Open tasks (4)" at bounding box center [151, 137] width 96 height 35
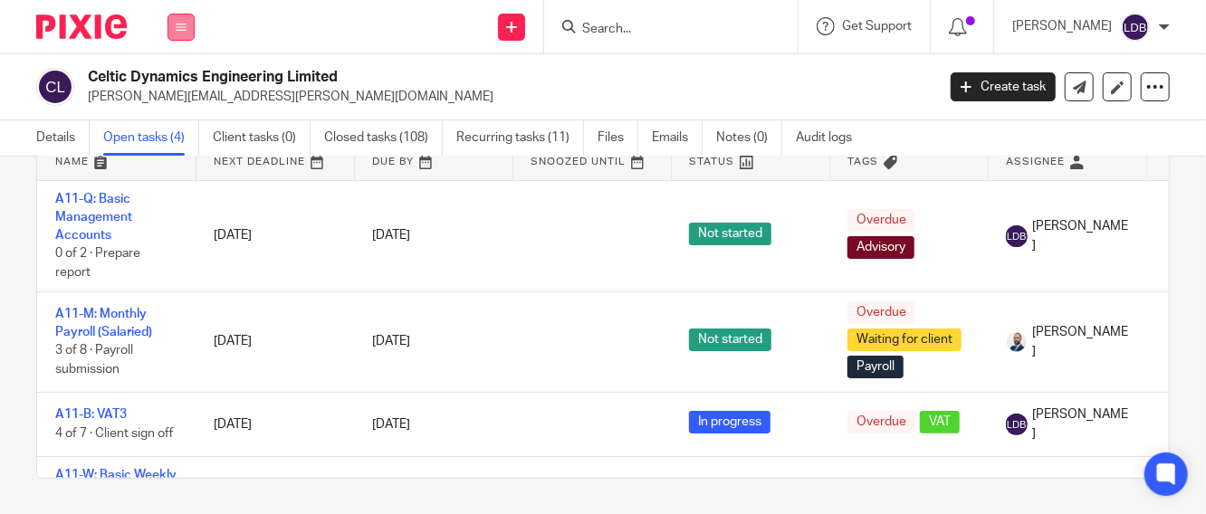
click at [177, 26] on icon at bounding box center [181, 27] width 11 height 11
click at [167, 136] on link "Clients" at bounding box center [178, 137] width 42 height 13
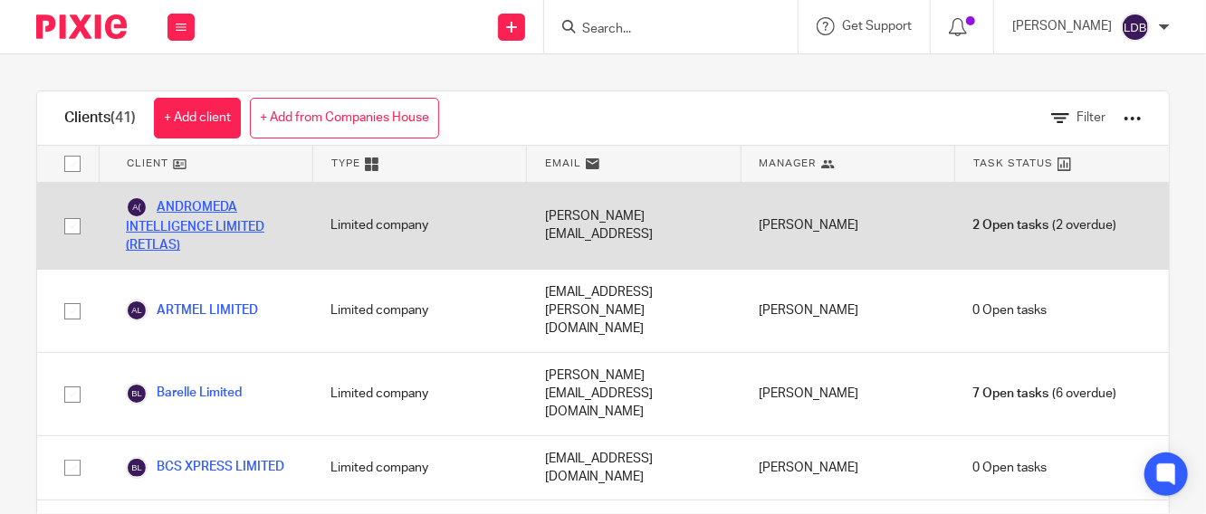
click at [220, 238] on link "ANDROMEDA INTELLIGENCE LIMITED (RETLAS)" at bounding box center [210, 225] width 168 height 59
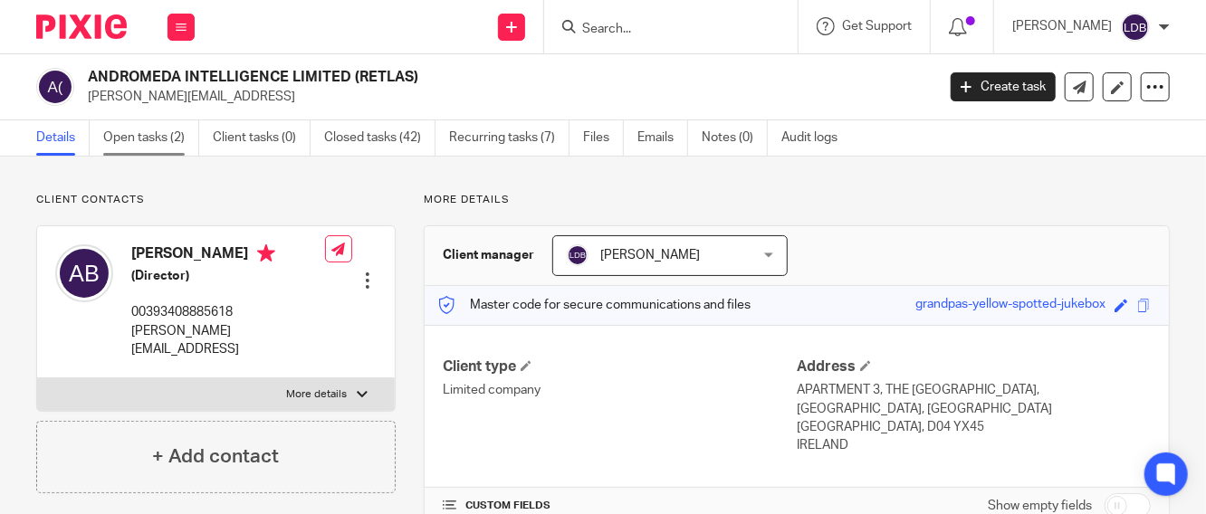
click at [173, 138] on link "Open tasks (2)" at bounding box center [151, 137] width 96 height 35
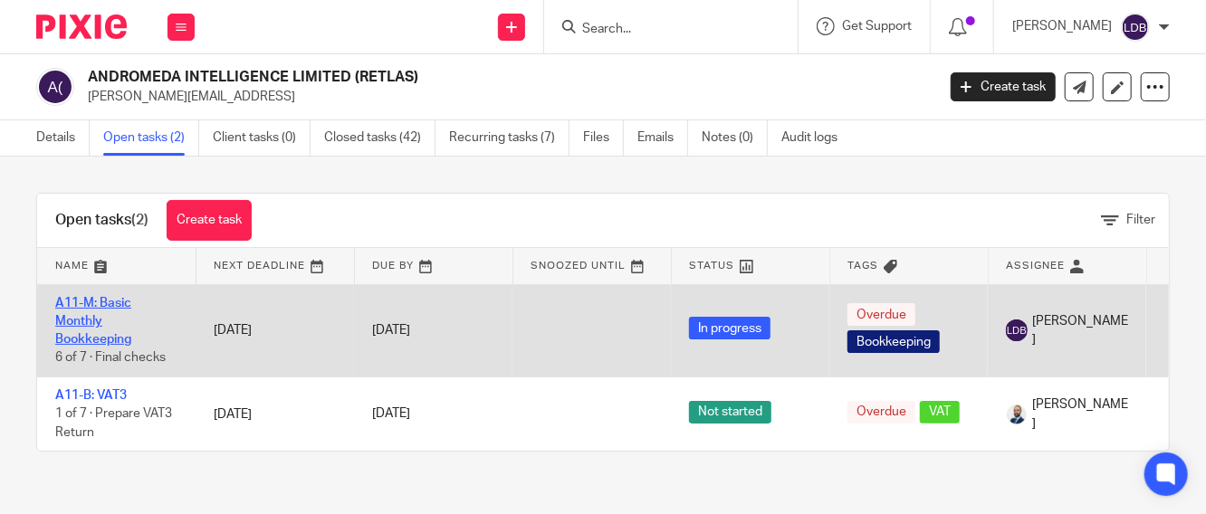
click at [98, 323] on link "A11-M: Basic Monthly Bookkeeping" at bounding box center [93, 322] width 76 height 50
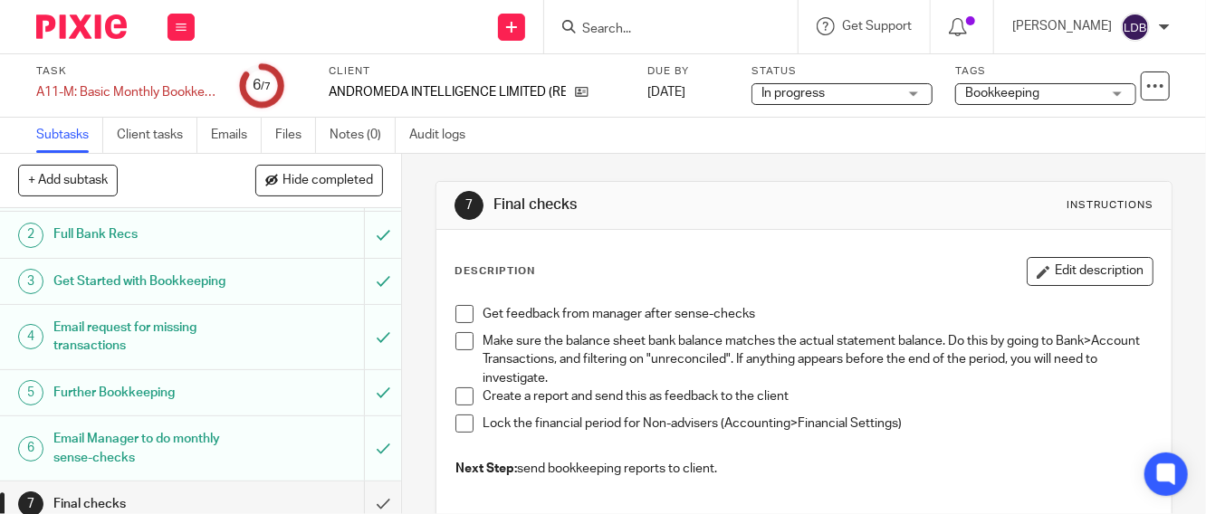
scroll to position [55, 0]
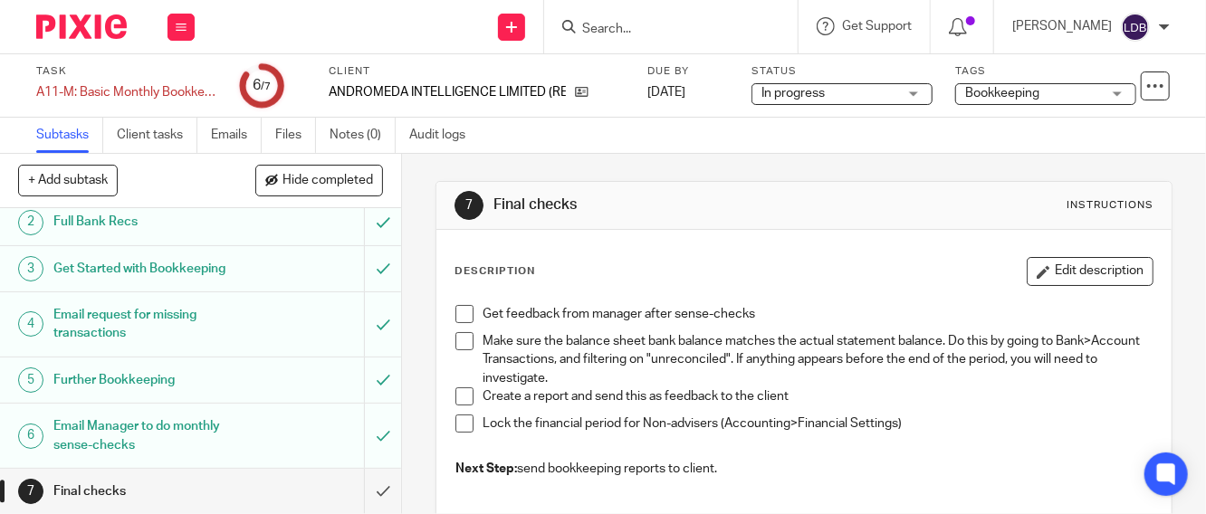
click at [175, 391] on h1 "Further Bookkeeping" at bounding box center [151, 380] width 196 height 27
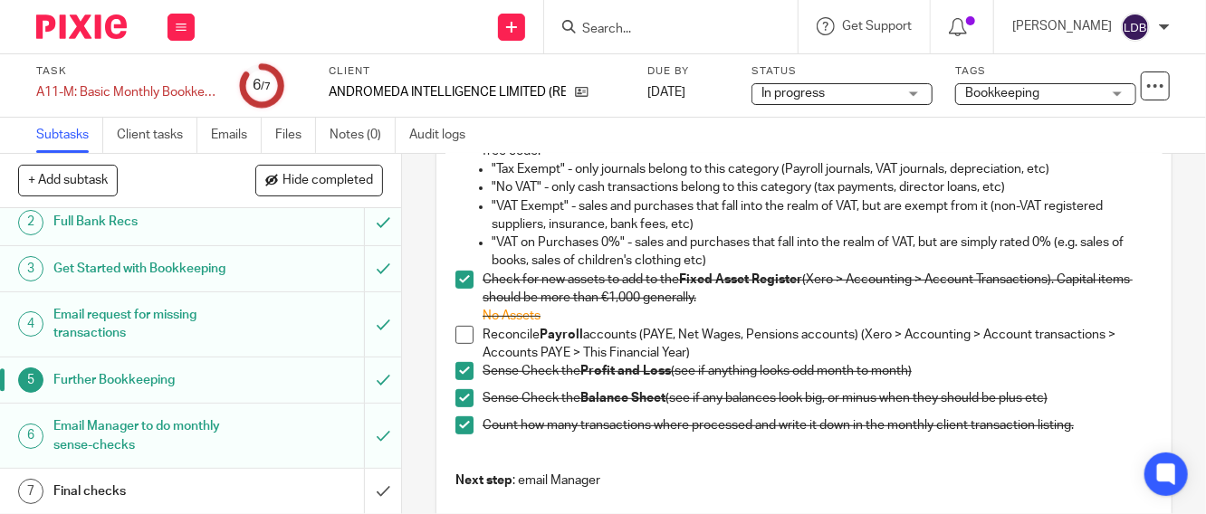
scroll to position [268, 0]
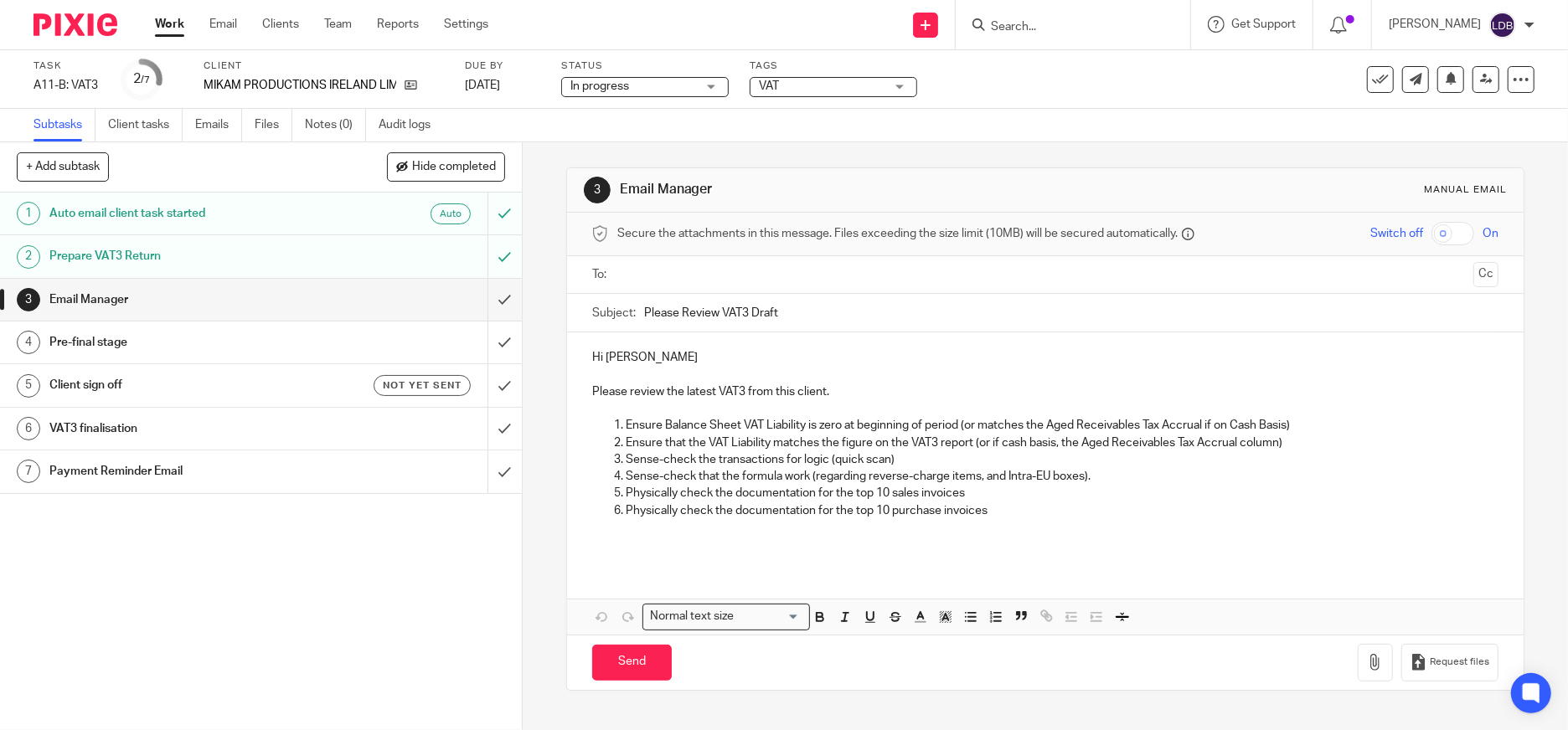
click at [337, 311] on div "Email Manager" at bounding box center [259, 300] width 421 height 25
click at [1366, 657] on icon "button" at bounding box center [1375, 662] width 17 height 17
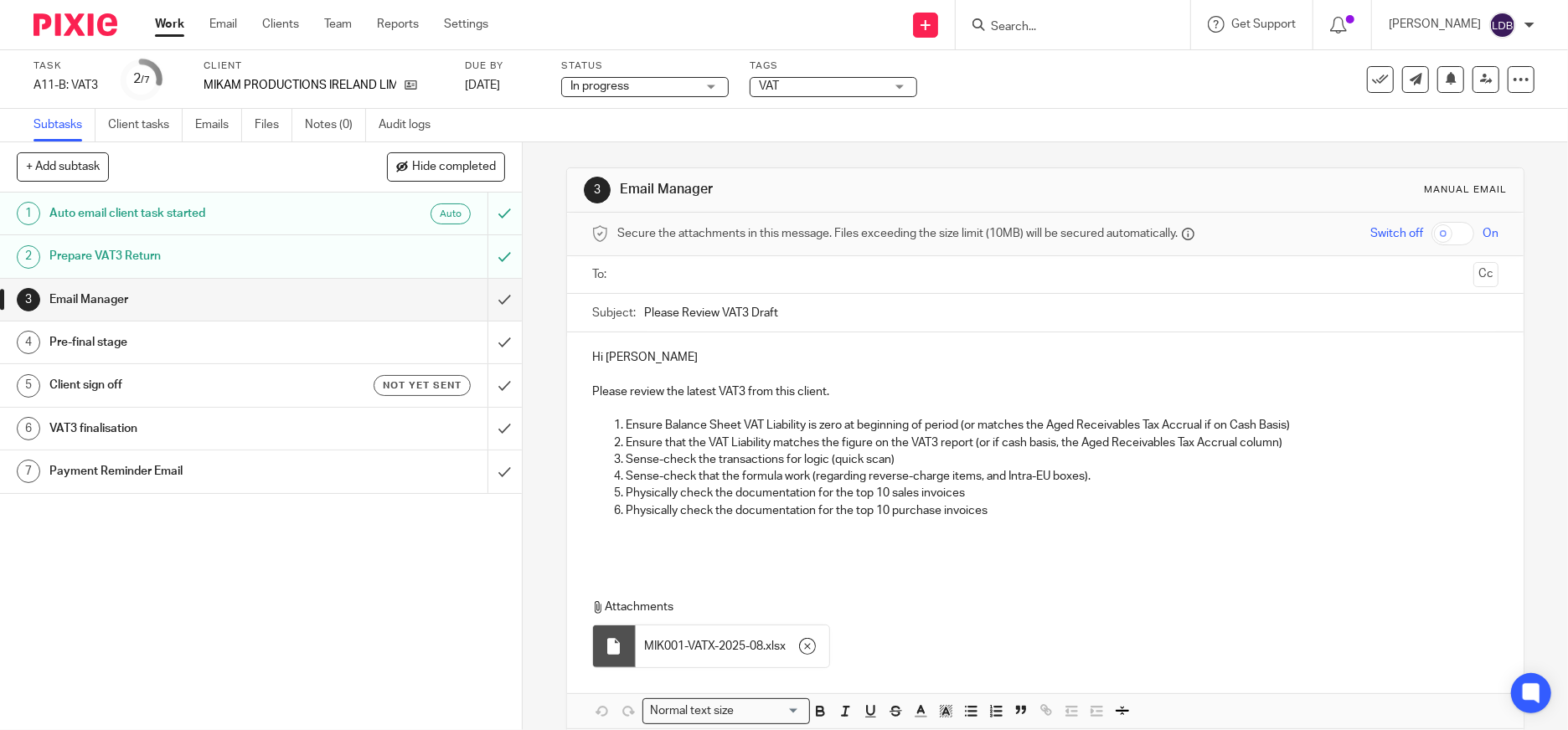
click at [623, 278] on input "text" at bounding box center [1045, 275] width 844 height 19
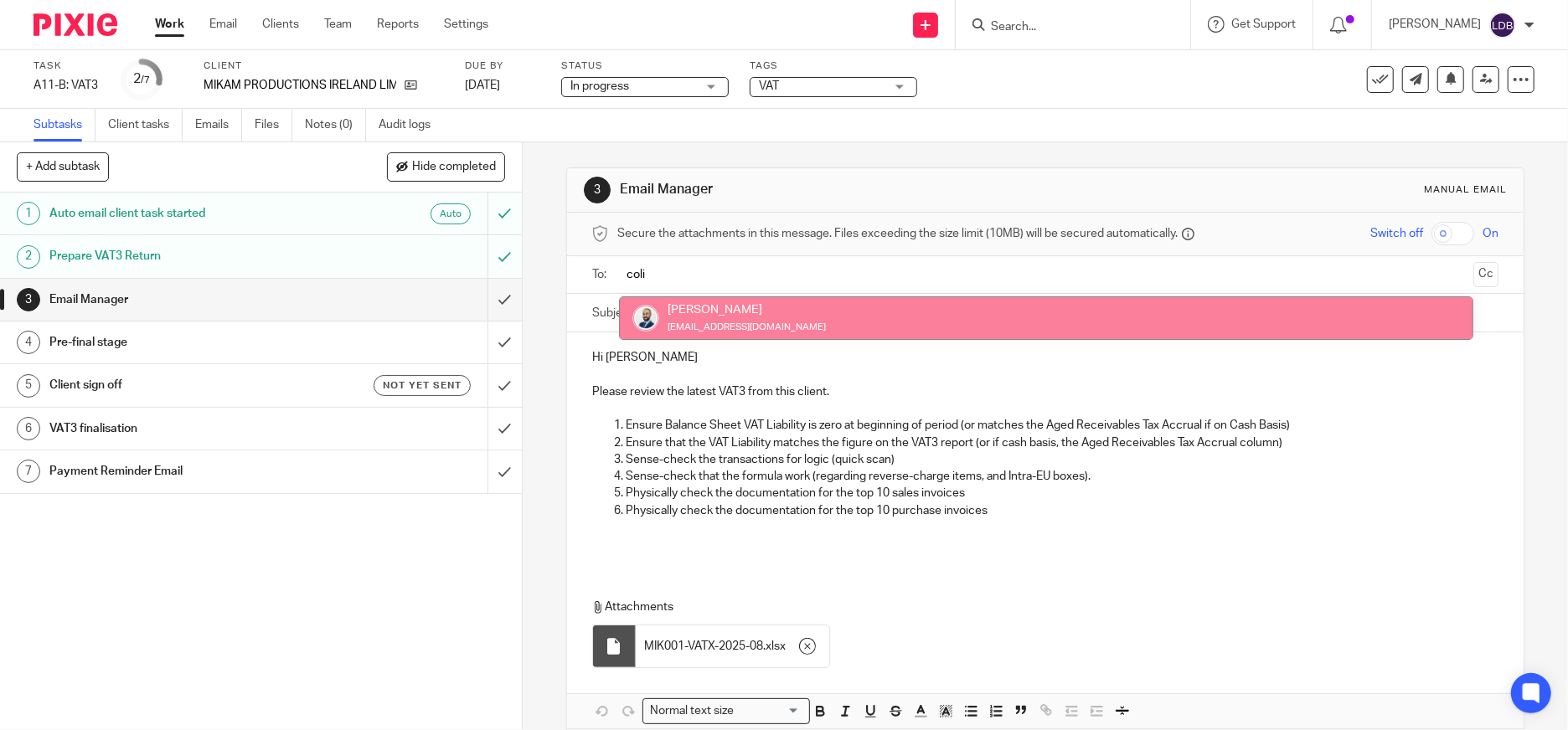
type input "coli"
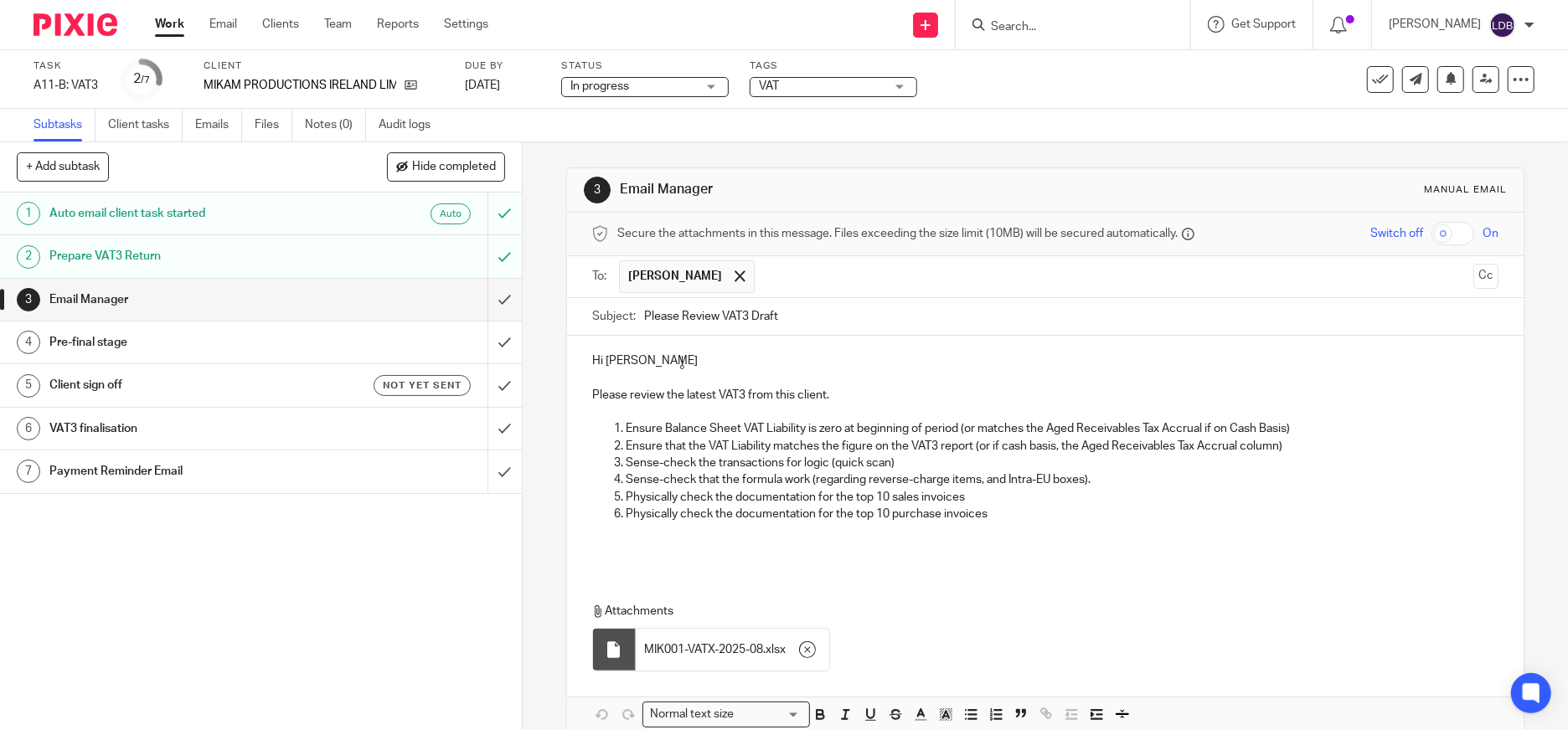
click at [684, 357] on p "Hi Lizinda De Beer" at bounding box center [1045, 361] width 907 height 17
click at [633, 316] on div "Subject: Please Review VAT3 Draft" at bounding box center [1045, 316] width 907 height 38
click at [644, 321] on input "Please Review VAT3 Draft" at bounding box center [1070, 316] width 854 height 38
click at [837, 318] on input "MIK001 || Please Review VAT3 Draft" at bounding box center [1070, 316] width 854 height 38
type input "MIK001 || Please Review VAT3 Draft - 2025-08"
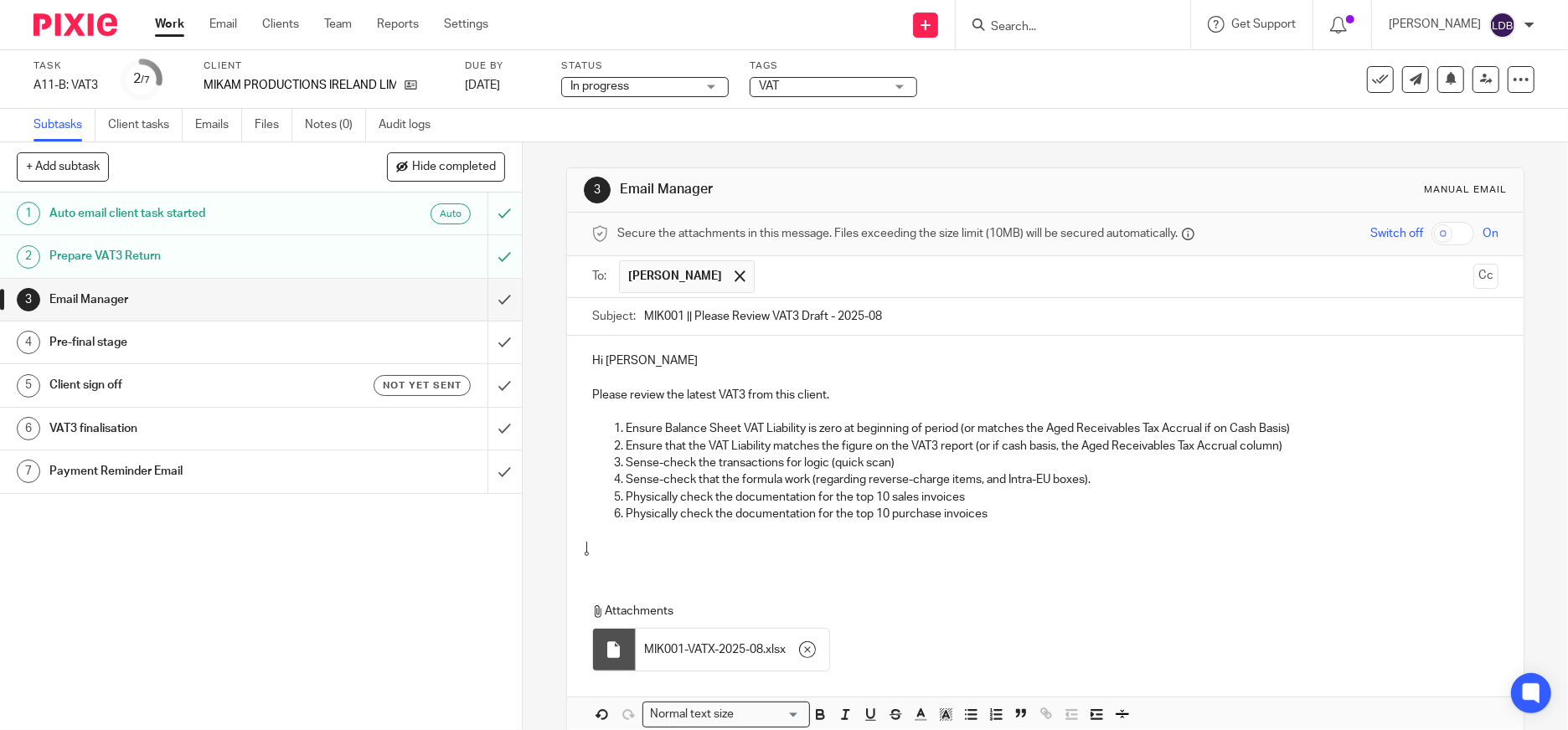
click at [872, 549] on p at bounding box center [1045, 539] width 907 height 34
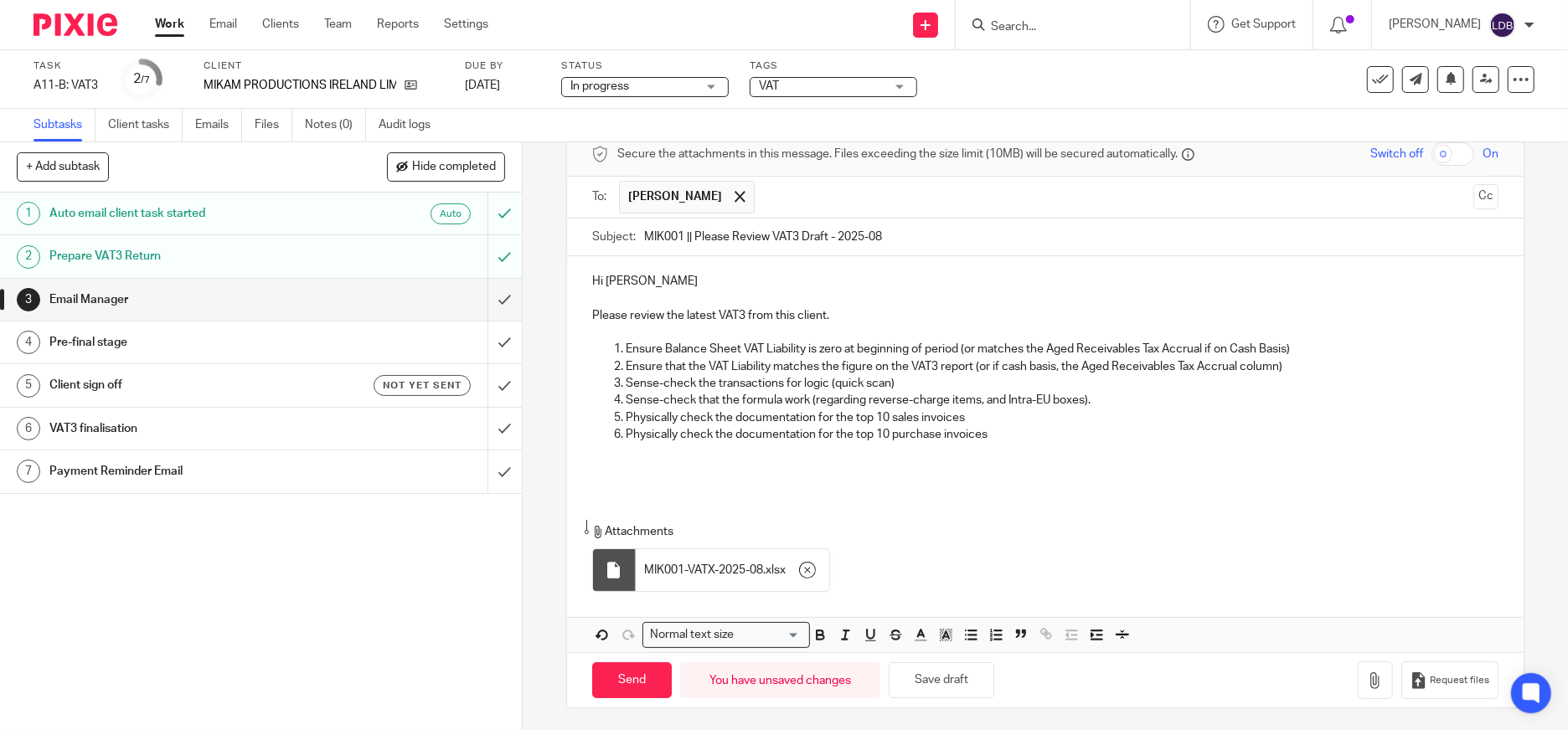
scroll to position [82, 0]
click at [613, 673] on input "Send" at bounding box center [632, 677] width 80 height 36
type input "Sent"
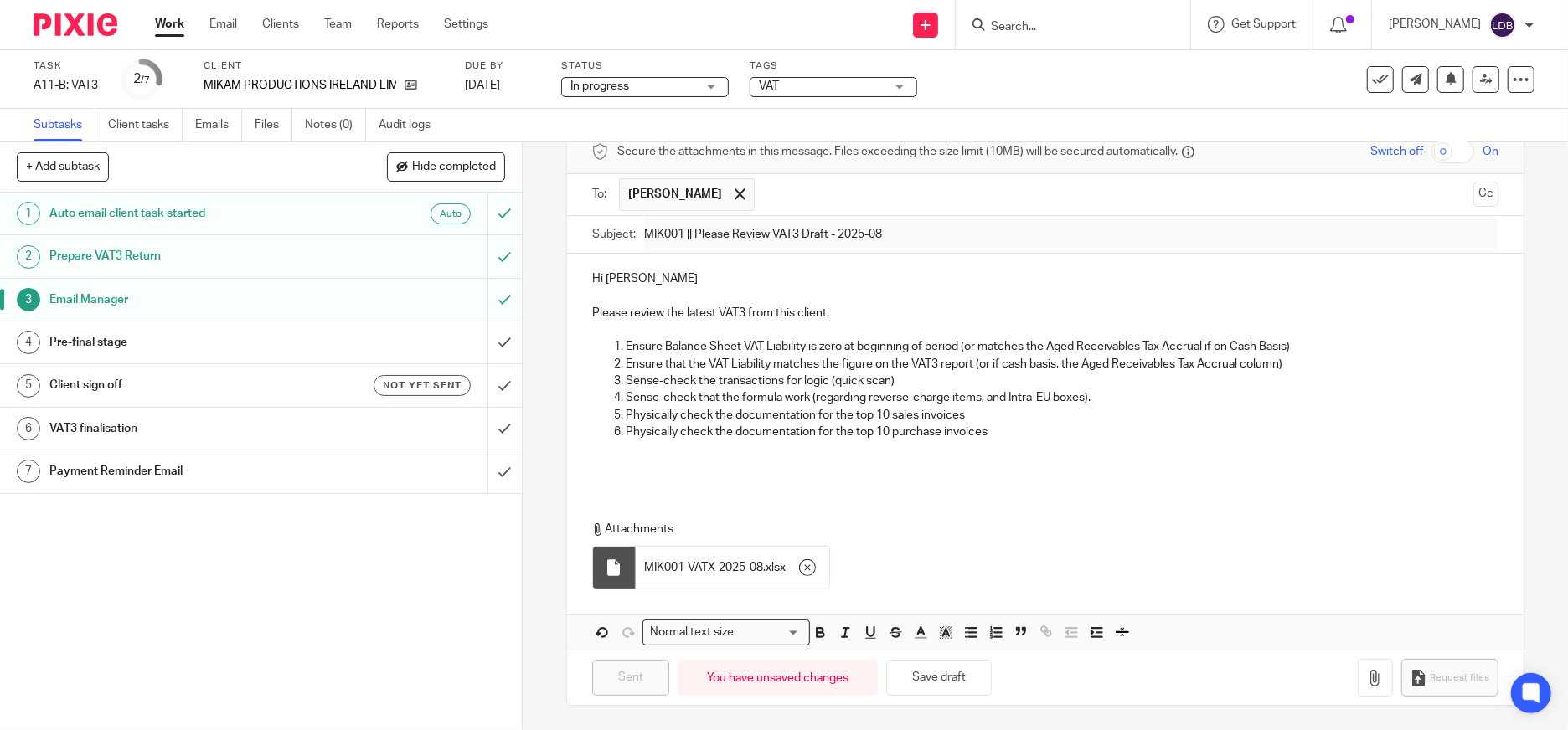
click at [213, 544] on div "1 Auto email client task started Auto 2 Prepare VAT3 Return 3 Email Manager 4 P…" at bounding box center [261, 461] width 522 height 538
click at [162, 25] on link "Work" at bounding box center [169, 24] width 30 height 17
